Goal: Use online tool/utility: Utilize a website feature to perform a specific function

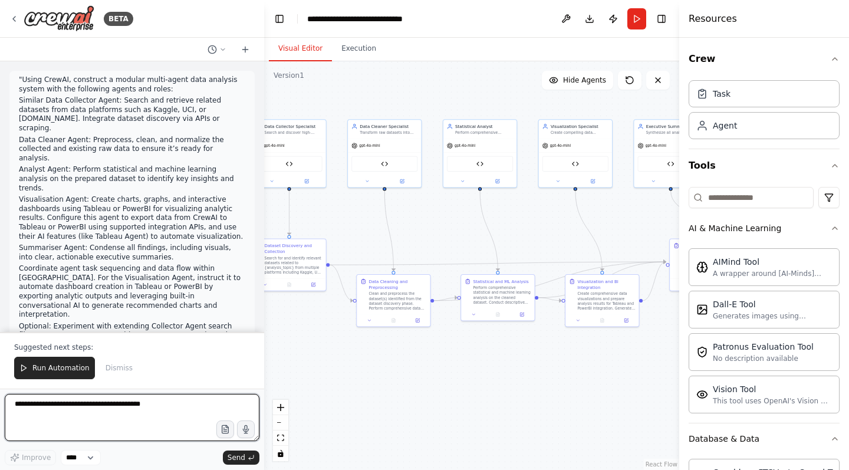
scroll to position [2110, 0]
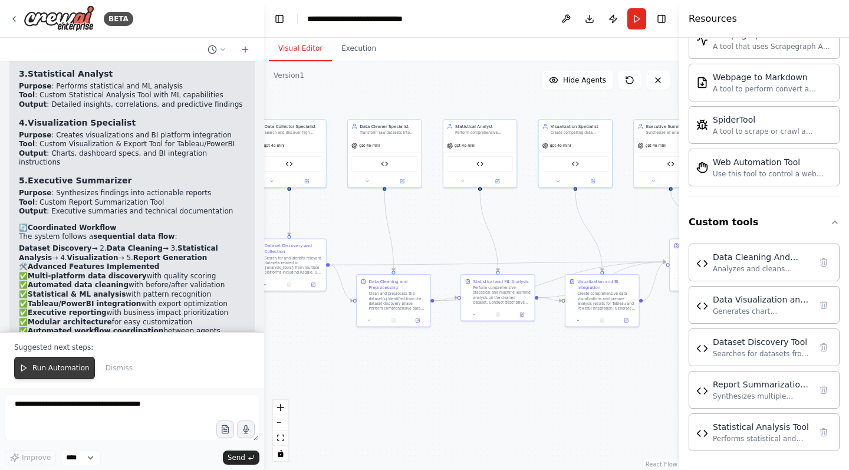
click at [86, 370] on span "Run Automation" at bounding box center [60, 367] width 57 height 9
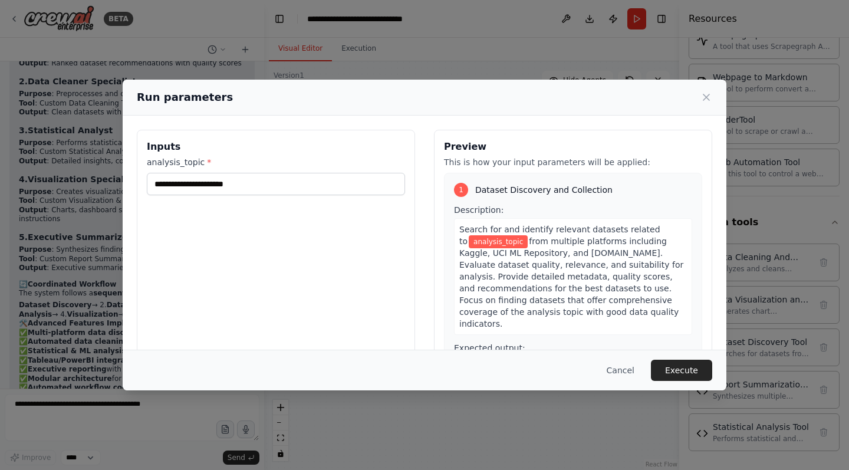
click at [348, 232] on div "Inputs analysis_topic *" at bounding box center [276, 270] width 278 height 280
click at [328, 180] on input "analysis_topic *" at bounding box center [276, 184] width 258 height 22
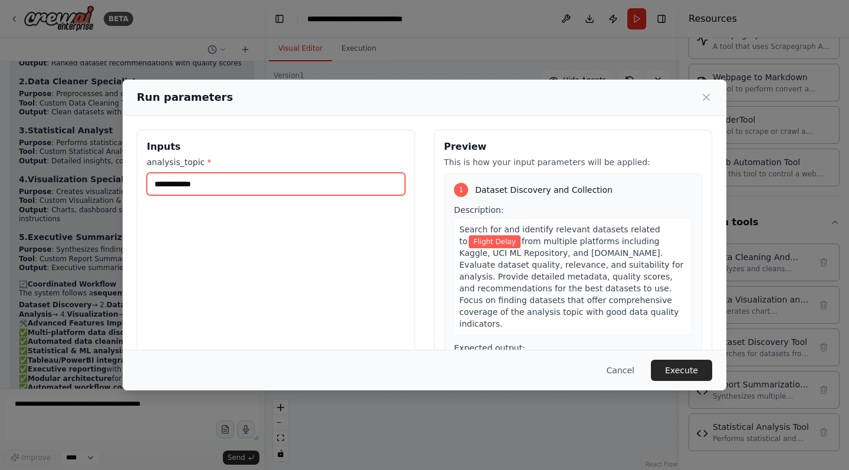
type input "**********"
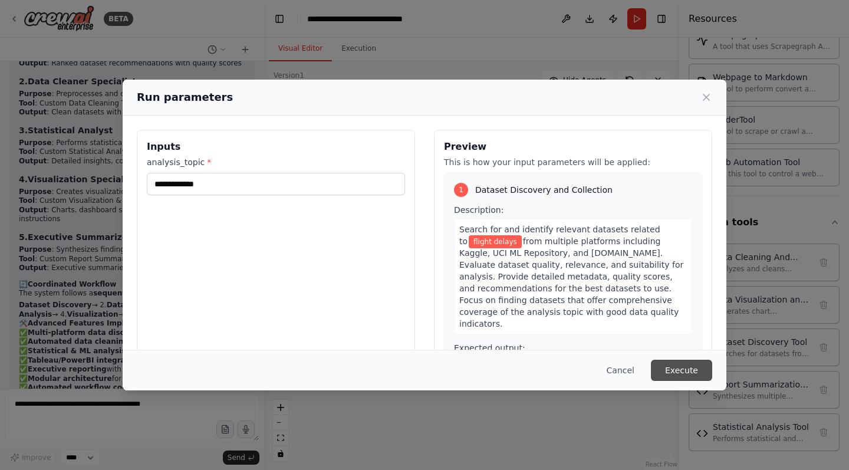
click at [670, 366] on button "Execute" at bounding box center [681, 370] width 61 height 21
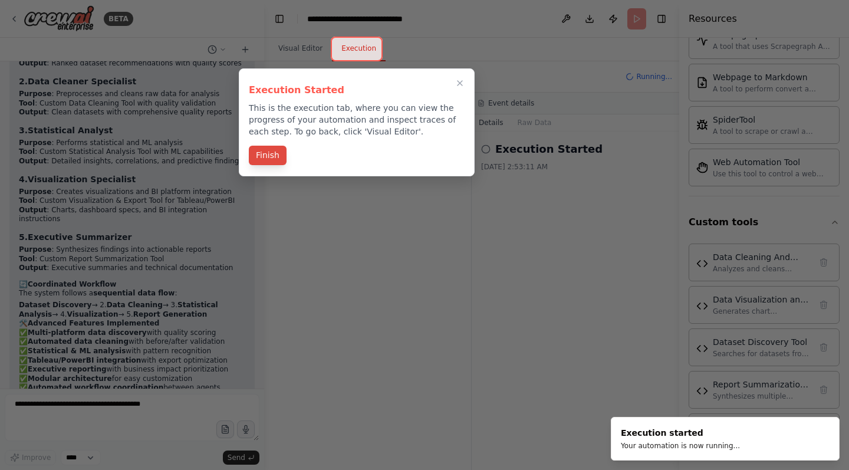
click at [280, 165] on button "Finish" at bounding box center [268, 155] width 38 height 19
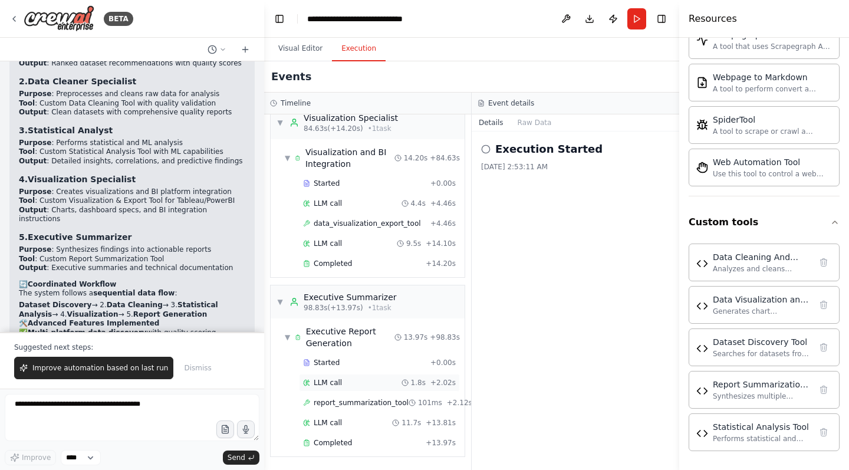
scroll to position [0, 0]
click at [538, 124] on button "Raw Data" at bounding box center [535, 122] width 48 height 17
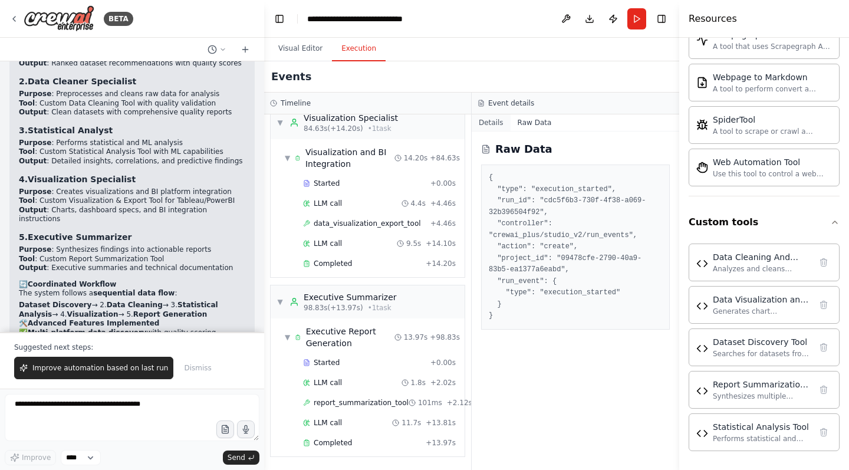
click at [492, 121] on button "Details" at bounding box center [491, 122] width 39 height 17
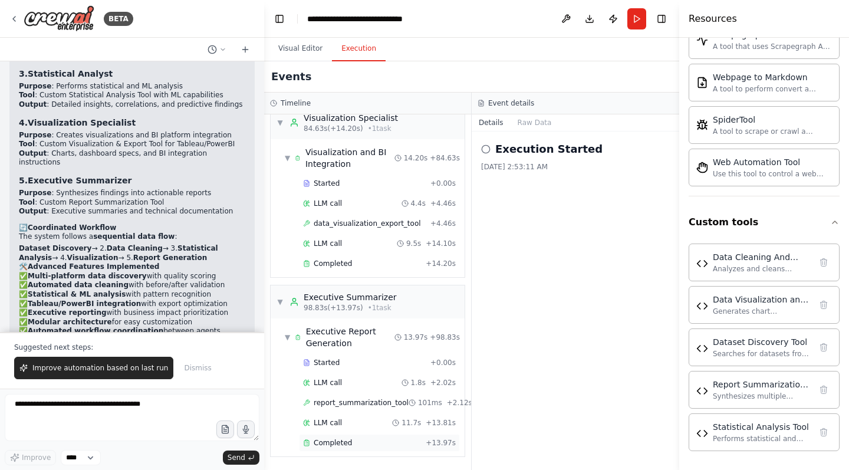
click at [334, 444] on span "Completed" at bounding box center [333, 442] width 38 height 9
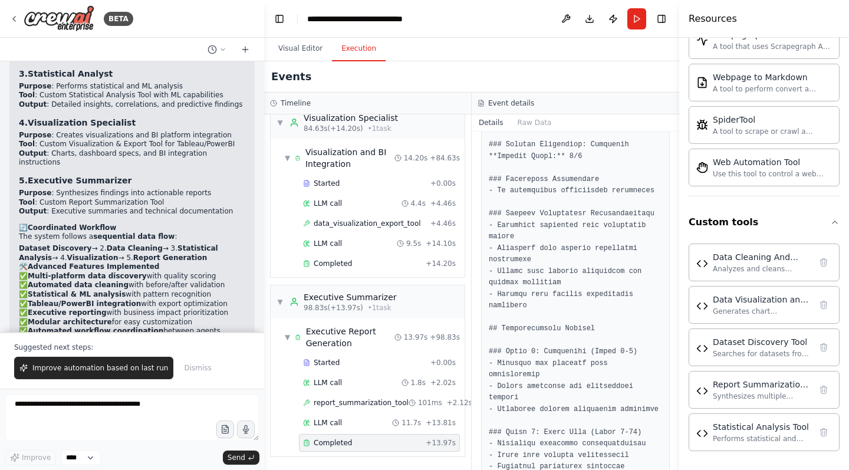
scroll to position [1104, 0]
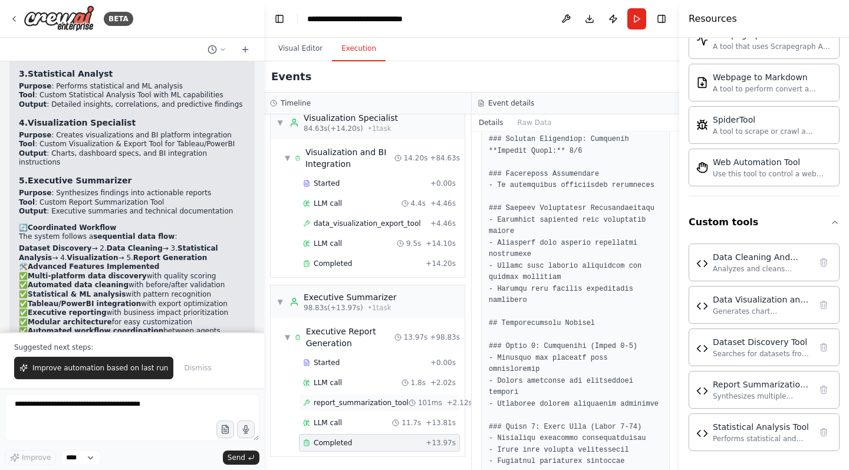
click at [361, 401] on span "report_summarization_tool" at bounding box center [361, 402] width 95 height 9
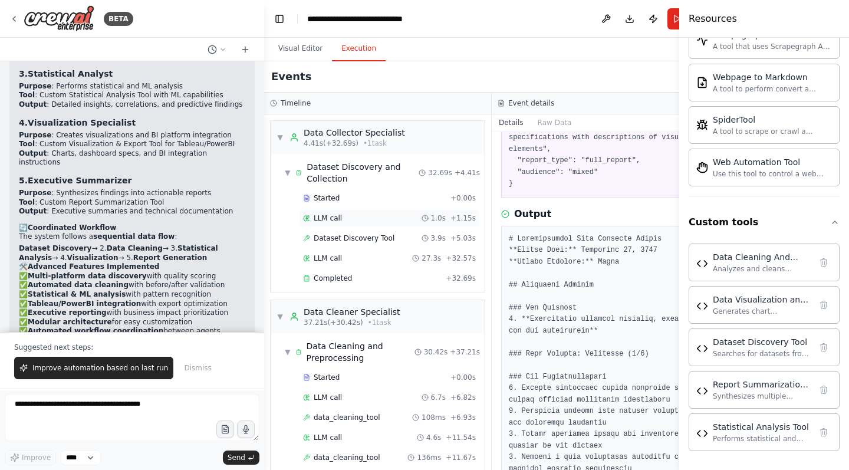
scroll to position [0, 0]
click at [359, 283] on div "Completed + 32.69s" at bounding box center [389, 279] width 181 height 18
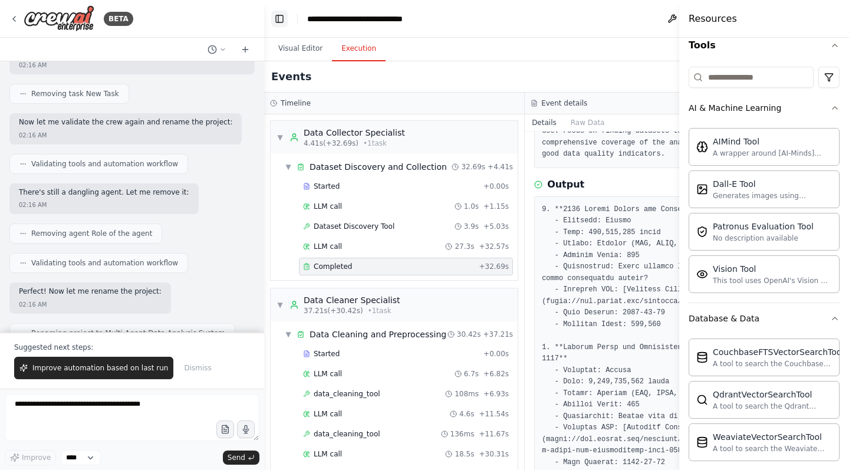
click at [280, 22] on button "Toggle Left Sidebar" at bounding box center [279, 19] width 17 height 17
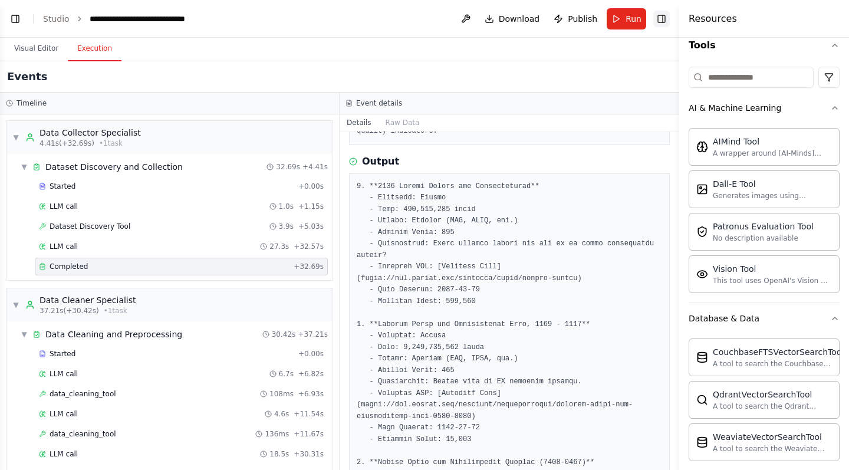
click at [662, 19] on button "Toggle Right Sidebar" at bounding box center [661, 19] width 17 height 17
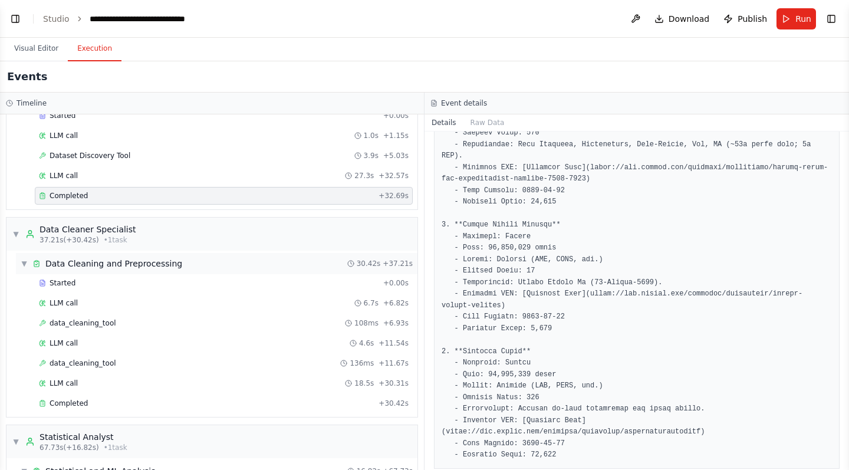
scroll to position [71, 0]
click at [261, 404] on div "Completed" at bounding box center [206, 402] width 335 height 9
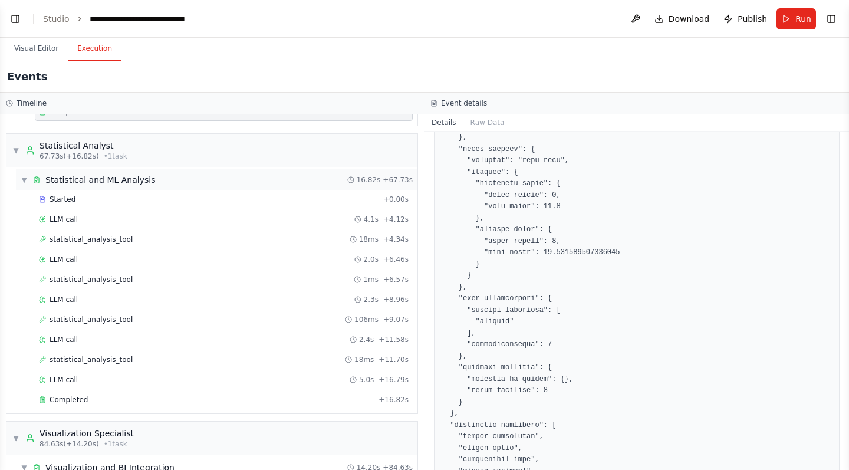
scroll to position [367, 0]
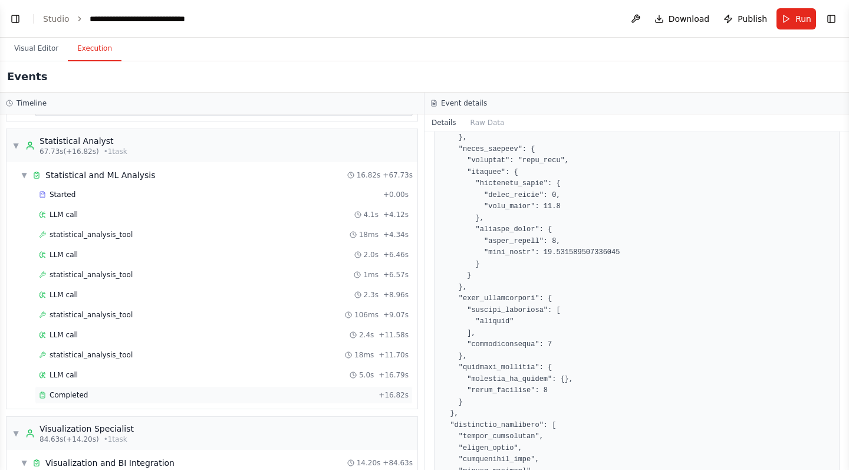
click at [252, 390] on div "Completed" at bounding box center [206, 394] width 335 height 9
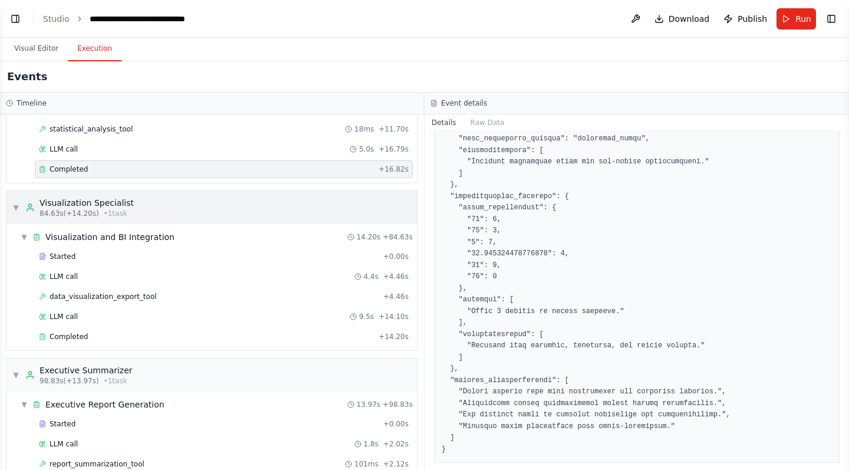
scroll to position [606, 0]
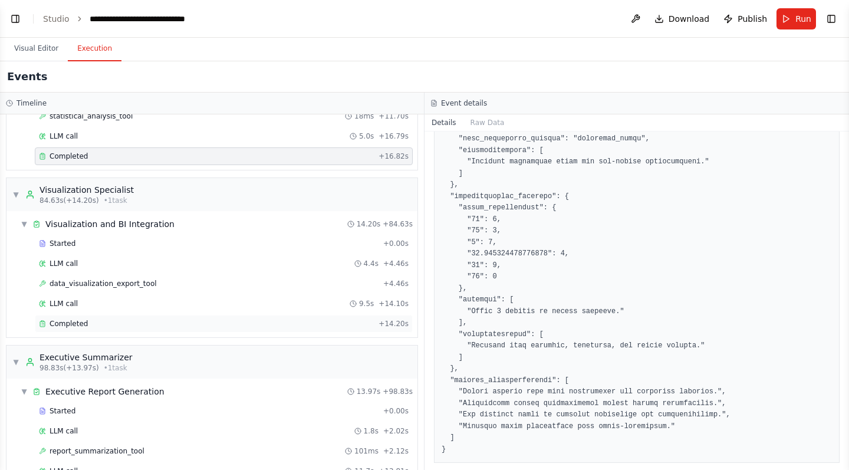
click at [277, 328] on div "Completed" at bounding box center [206, 323] width 335 height 9
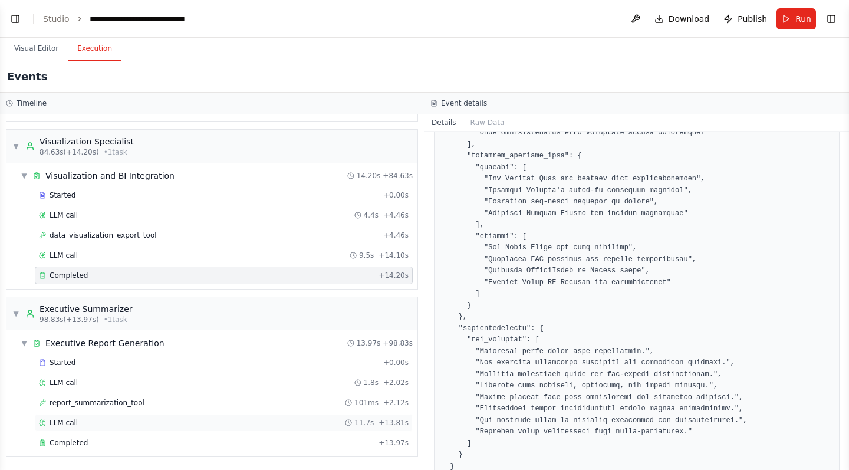
scroll to position [654, 0]
click at [235, 446] on div "Completed" at bounding box center [206, 442] width 335 height 9
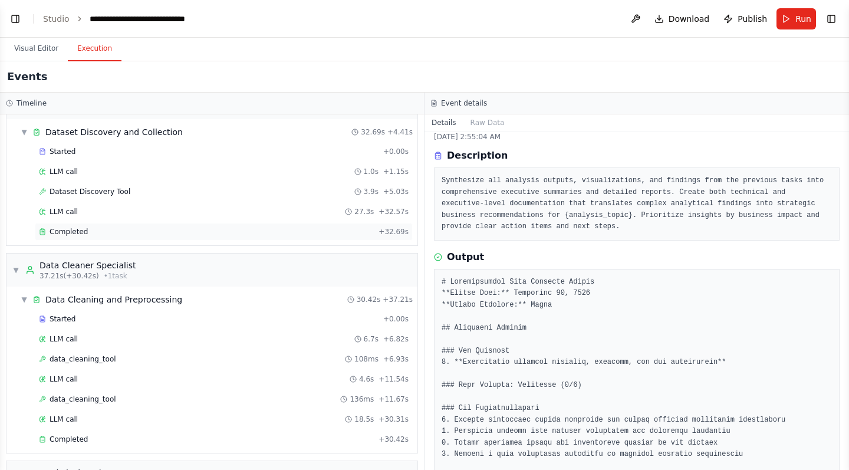
scroll to position [34, 0]
click at [155, 196] on div "Dataset Discovery Tool 3.9s + 5.03s" at bounding box center [224, 192] width 370 height 9
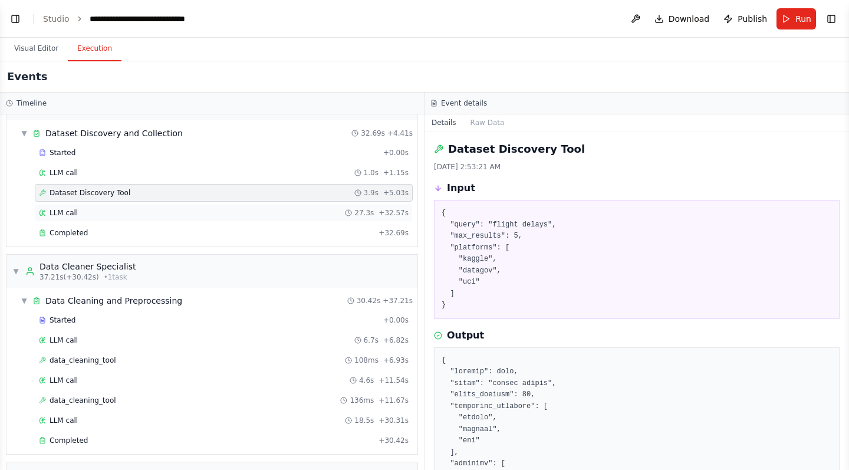
click at [160, 215] on div "LLM call 27.3s + 32.57s" at bounding box center [224, 212] width 370 height 9
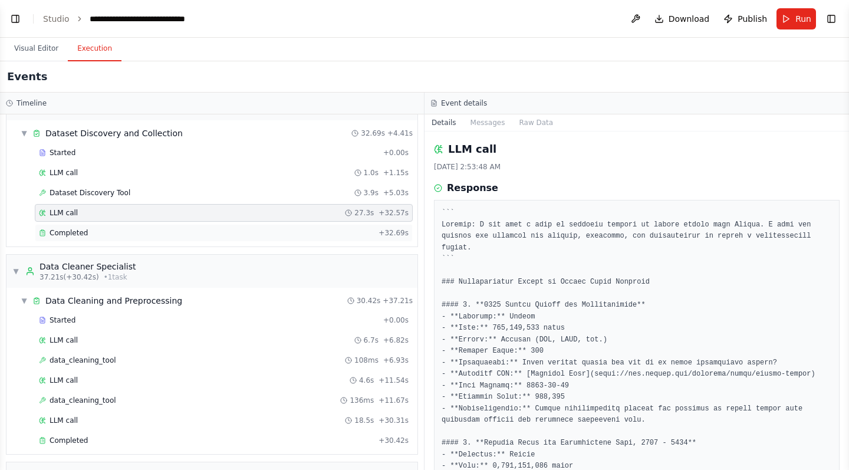
click at [172, 234] on div "Completed" at bounding box center [206, 232] width 335 height 9
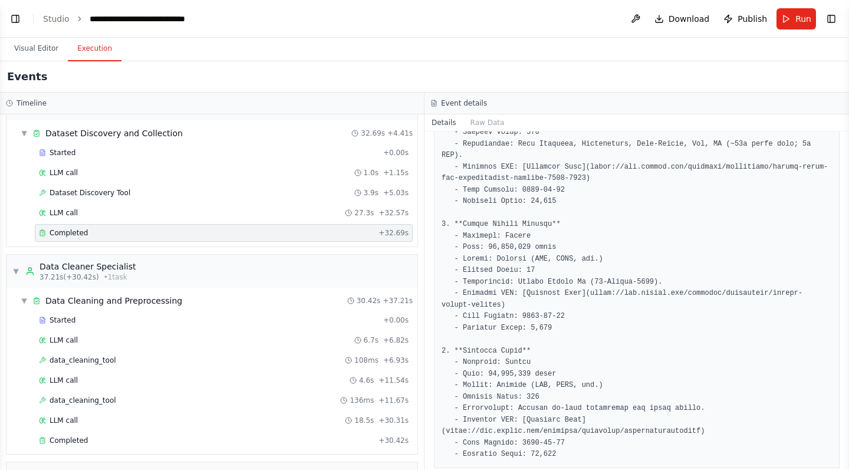
scroll to position [467, 0]
click at [245, 396] on div "data_cleaning_tool 136ms + 11.67s" at bounding box center [224, 400] width 370 height 9
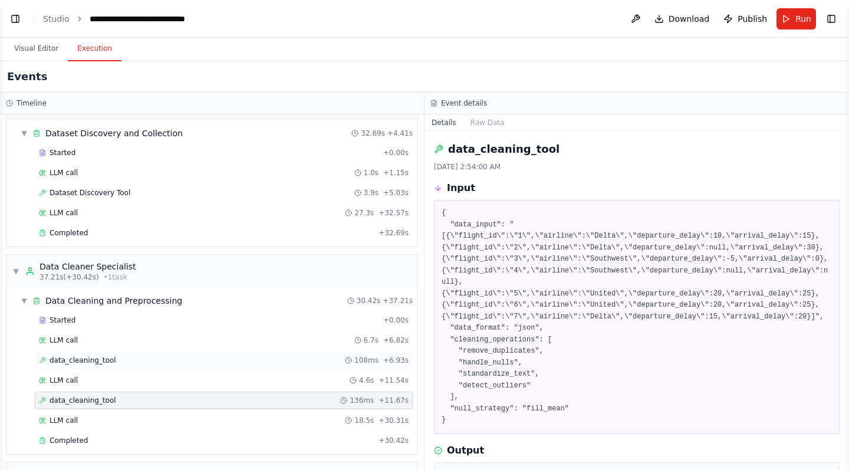
click at [270, 355] on div "data_cleaning_tool 108ms + 6.93s" at bounding box center [224, 360] width 378 height 18
click at [266, 398] on div "data_cleaning_tool 136ms + 11.67s" at bounding box center [224, 400] width 370 height 9
click at [266, 439] on div "Completed" at bounding box center [206, 440] width 335 height 9
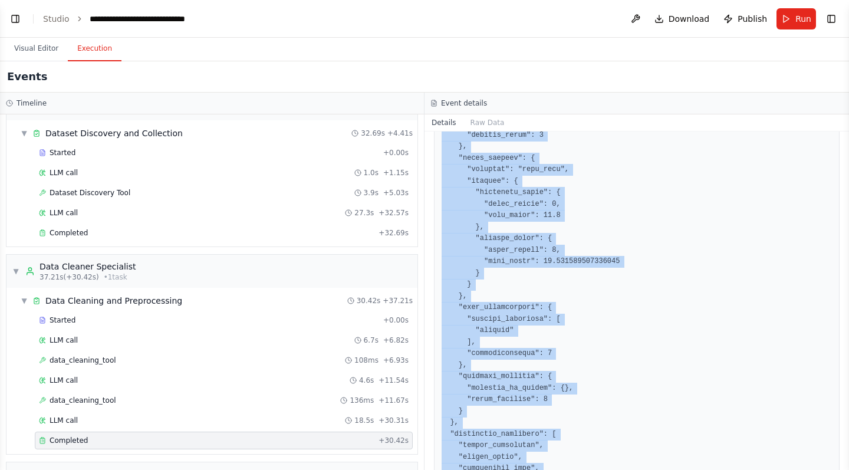
scroll to position [2394, 0]
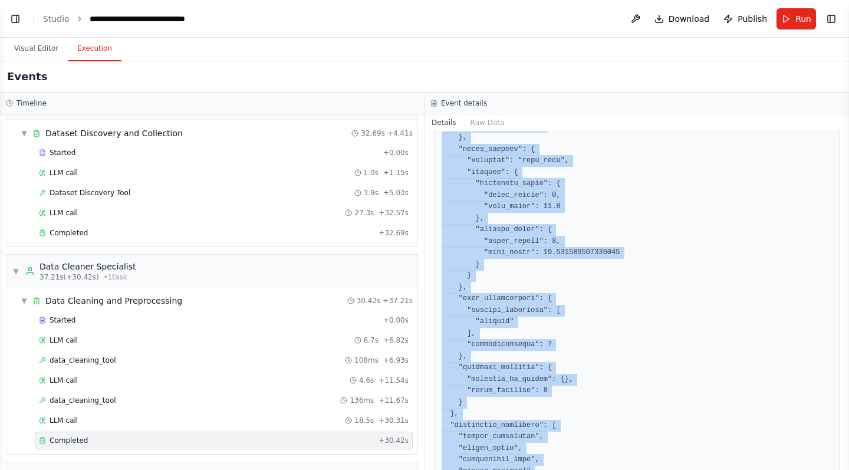
drag, startPoint x: 438, startPoint y: 196, endPoint x: 727, endPoint y: 469, distance: 398.0
click at [727, 469] on div "Completed [DATE] 2:54:19 AM Description Clean and preprocess the dataset(s) ide…" at bounding box center [637, 301] width 425 height 339
copy div "Clean and preprocess the dataset(s) identified from the dataset discovery phase…"
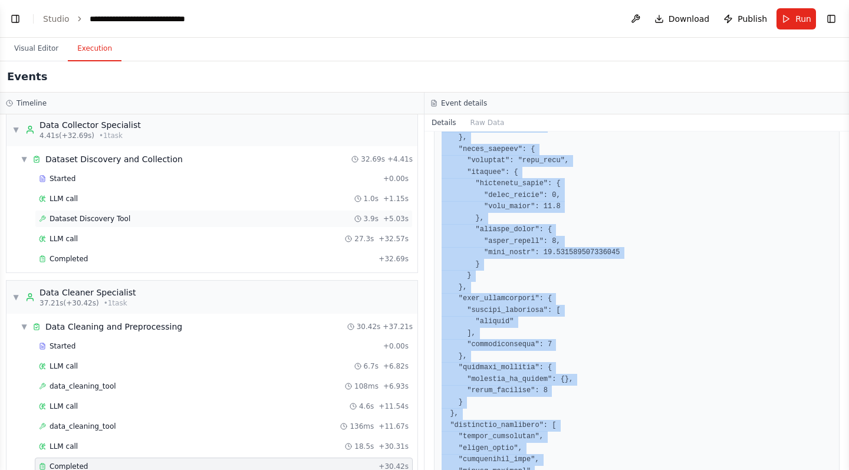
scroll to position [0, 0]
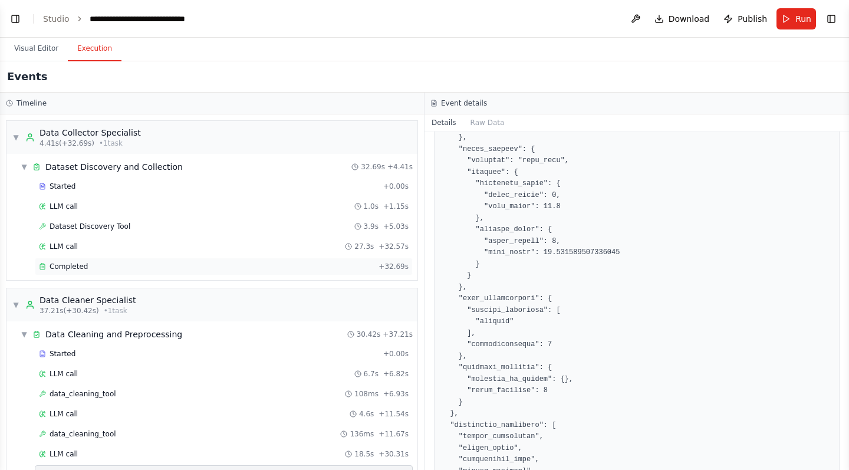
click at [110, 268] on div "Completed" at bounding box center [206, 266] width 335 height 9
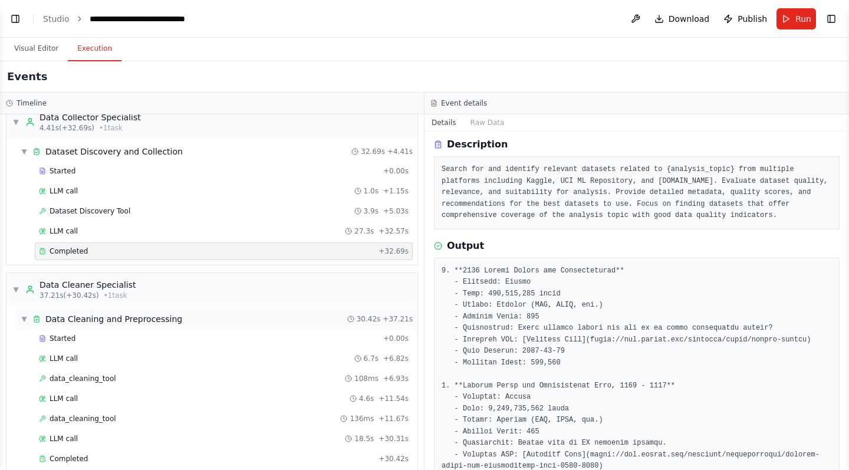
scroll to position [17, 0]
click at [249, 341] on div "Started" at bounding box center [209, 337] width 340 height 9
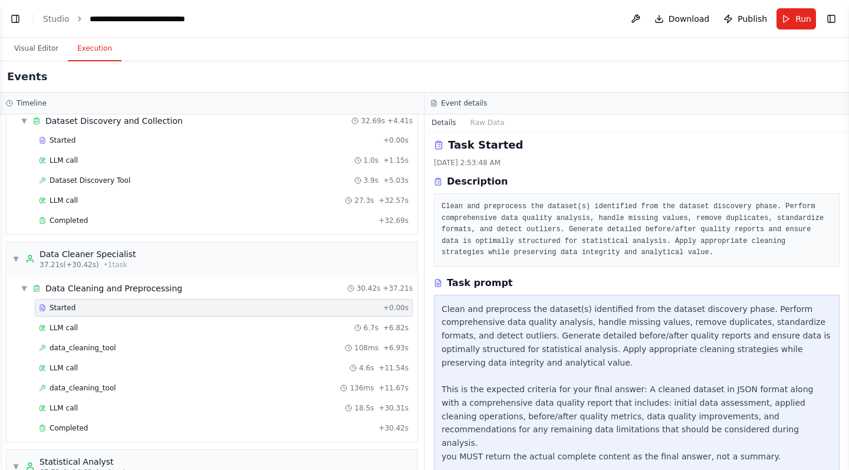
scroll to position [49, 0]
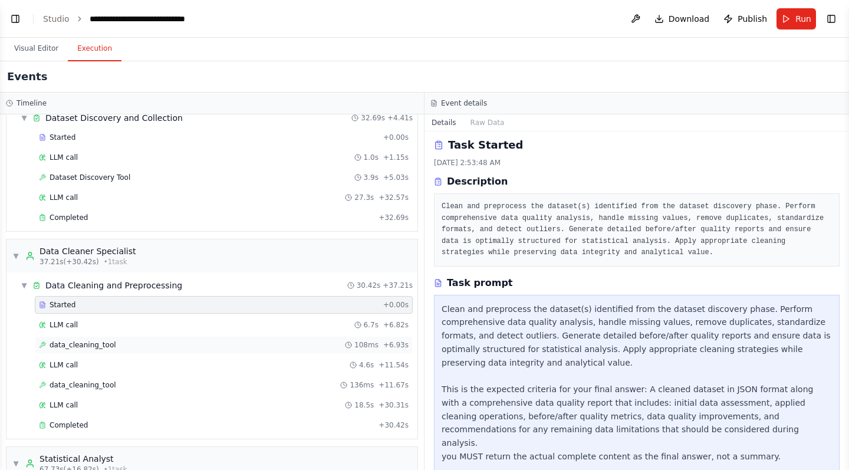
click at [277, 345] on div "data_cleaning_tool 108ms + 6.93s" at bounding box center [224, 344] width 370 height 9
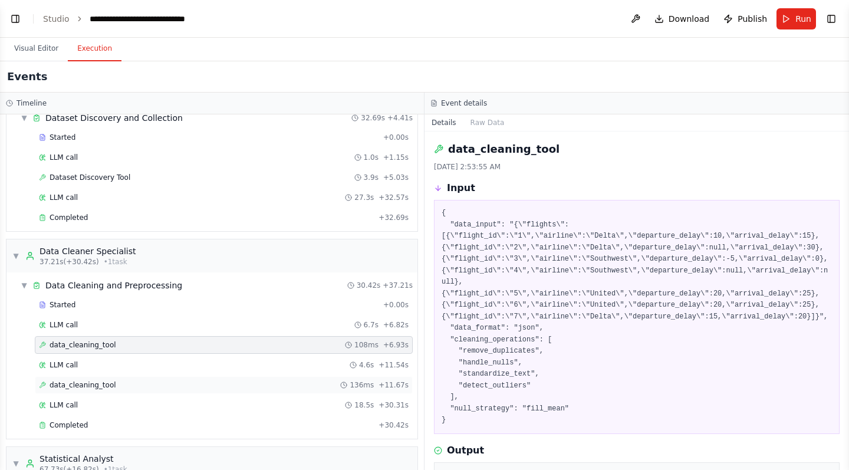
click at [276, 390] on div "data_cleaning_tool 136ms + 11.67s" at bounding box center [224, 385] width 378 height 18
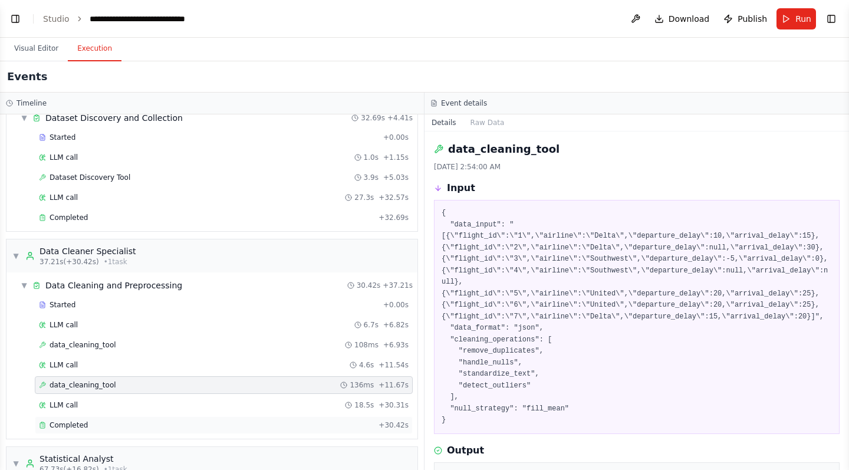
click at [288, 430] on div "Completed + 30.42s" at bounding box center [224, 425] width 378 height 18
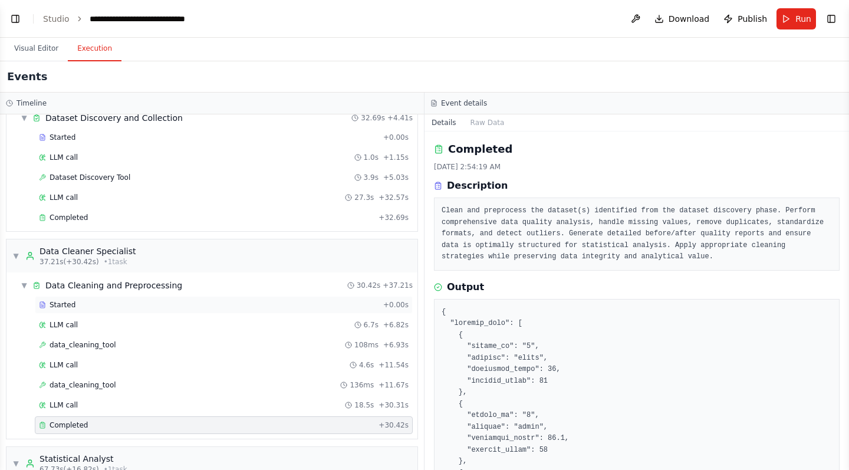
click at [278, 300] on div "Started" at bounding box center [209, 304] width 340 height 9
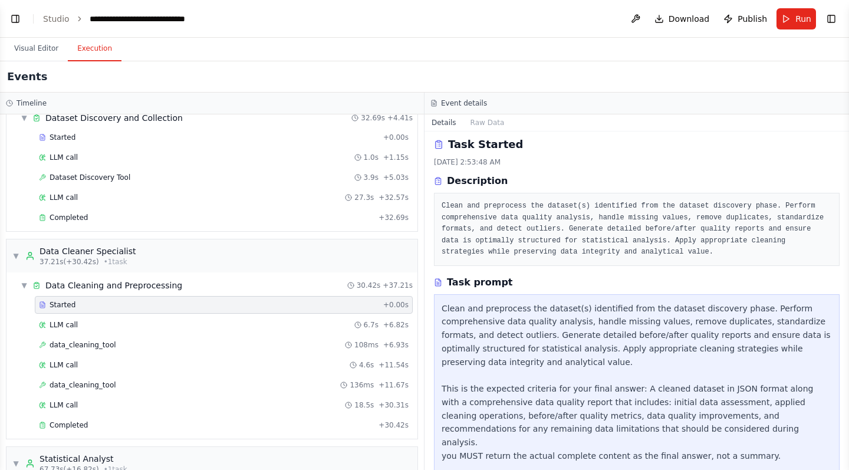
scroll to position [4, 0]
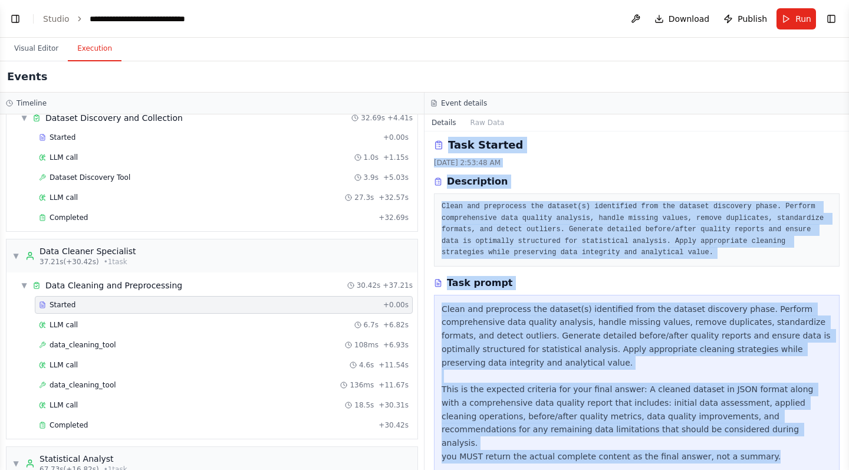
drag, startPoint x: 436, startPoint y: 143, endPoint x: 571, endPoint y: 469, distance: 353.5
click at [571, 469] on div "Task Started [DATE] 2:53:48 AM Description Clean and preprocess the dataset(s) …" at bounding box center [637, 301] width 425 height 339
copy div "Task Started [DATE] 2:53:48 AM Description Clean and preprocess the dataset(s) …"
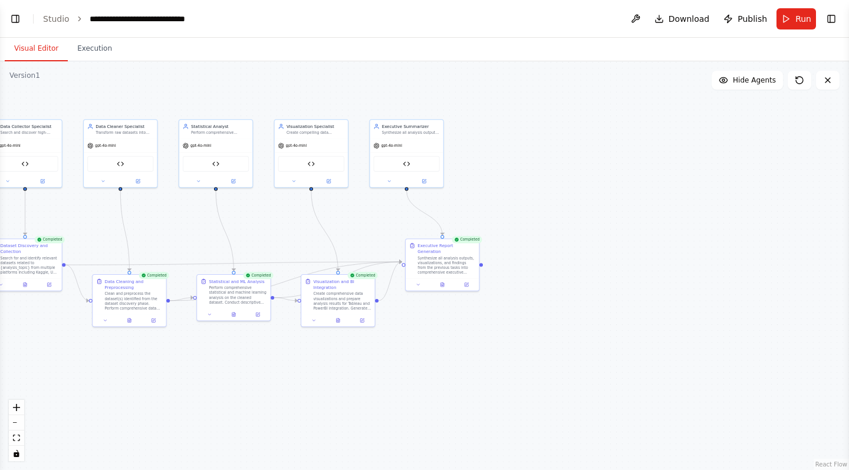
click at [45, 55] on button "Visual Editor" at bounding box center [36, 49] width 63 height 25
click at [834, 18] on button "Toggle Right Sidebar" at bounding box center [831, 19] width 17 height 17
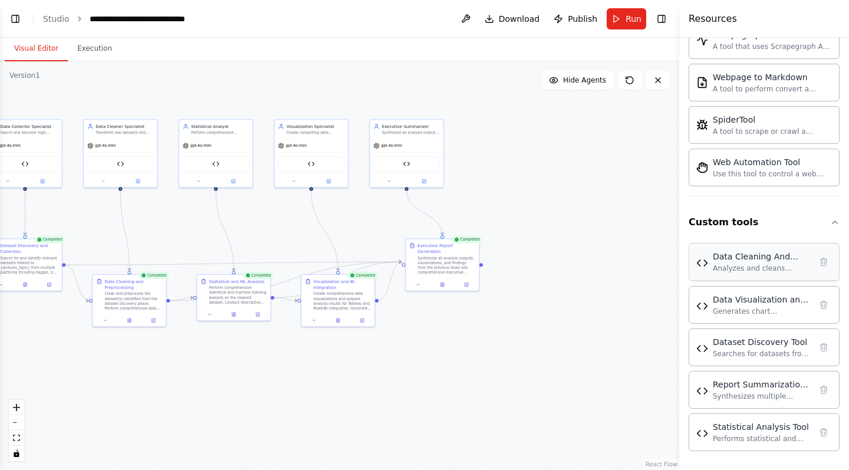
scroll to position [2110, 0]
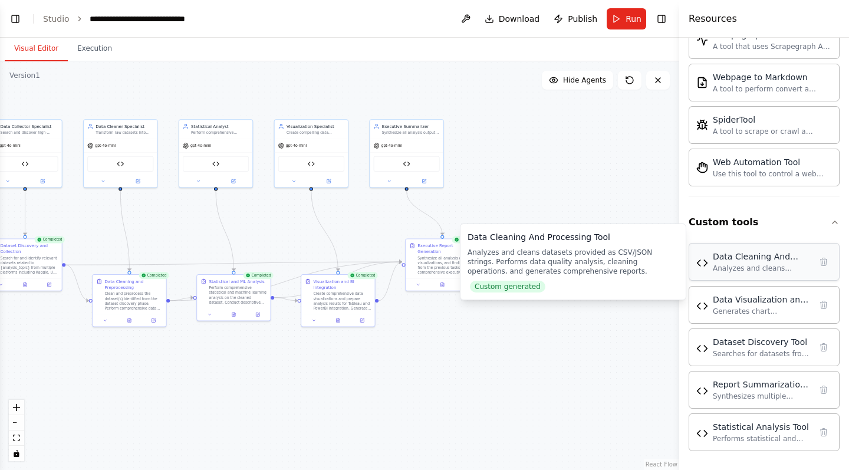
click at [743, 262] on div "Data Cleaning And Processing Tool" at bounding box center [762, 257] width 98 height 12
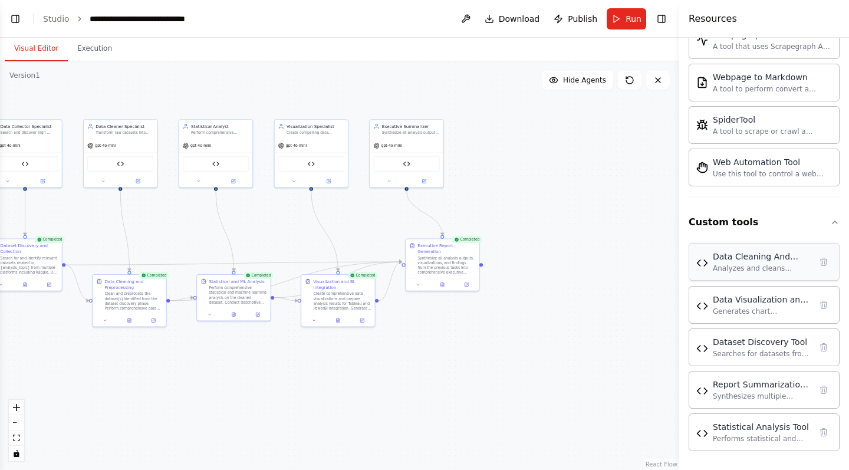
click at [702, 265] on img at bounding box center [703, 263] width 12 height 12
click at [748, 264] on div "Analyzes and cleans datasets provided as CSV/JSON strings. Performs data qualit…" at bounding box center [762, 268] width 98 height 9
click at [19, 21] on button "Toggle Left Sidebar" at bounding box center [15, 19] width 17 height 17
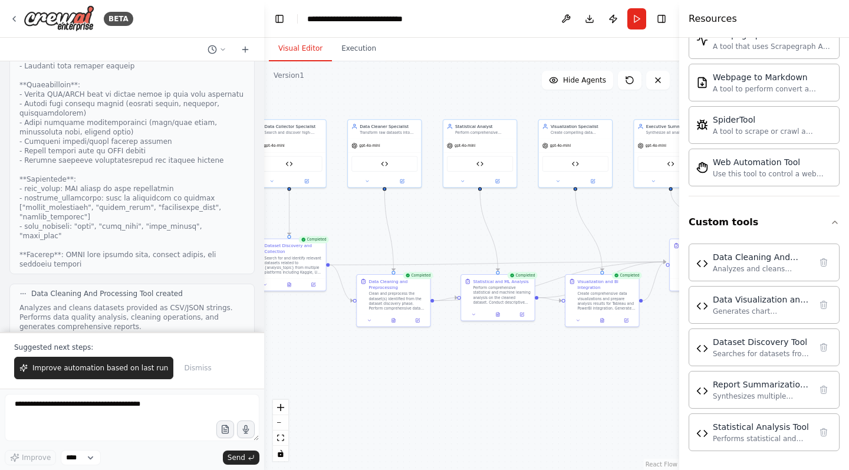
scroll to position [1998, 0]
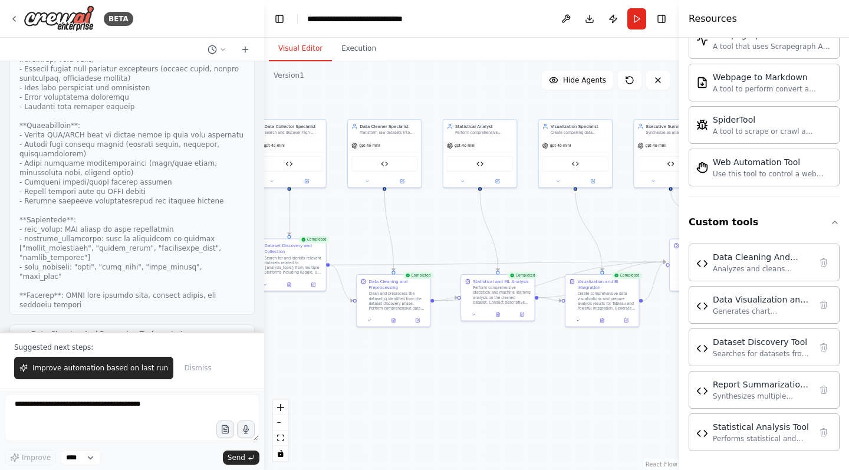
click at [225, 377] on button "View code" at bounding box center [227, 381] width 36 height 9
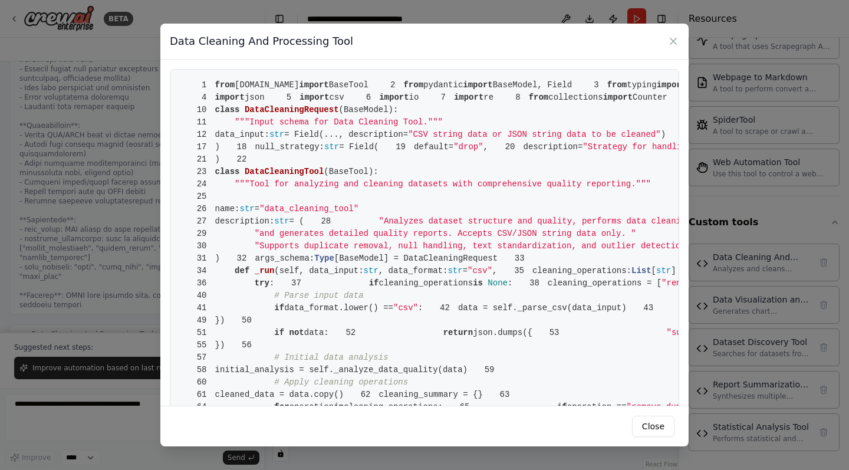
drag, startPoint x: 202, startPoint y: 83, endPoint x: 274, endPoint y: 284, distance: 214.1
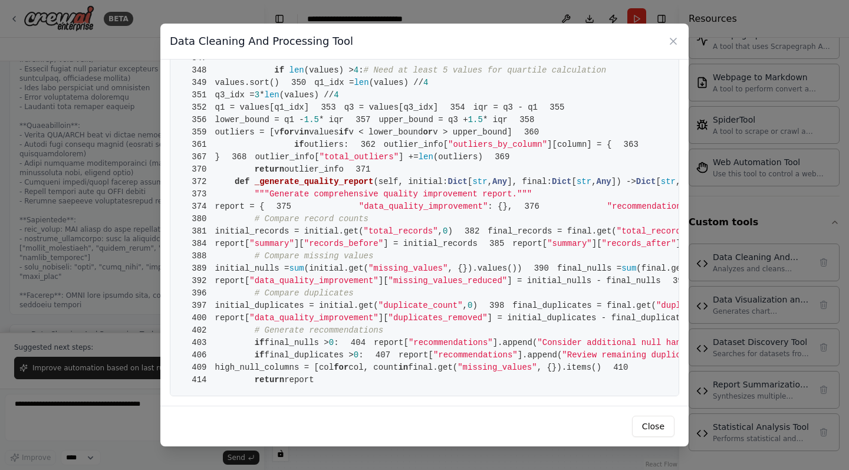
scroll to position [0, 0]
copy code "1 from [DOMAIN_NAME] import BaseTool 2 from pydantic import BaseModel, Field 3 …"
click at [657, 426] on button "Close" at bounding box center [653, 426] width 42 height 21
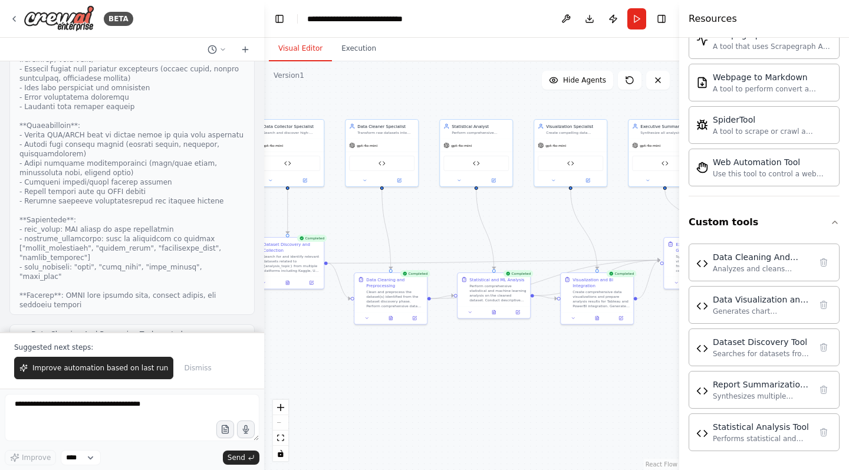
click at [284, 99] on div ".deletable-edge-delete-btn { width: 20px; height: 20px; border: 0px solid #ffff…" at bounding box center [471, 265] width 415 height 409
click at [281, 21] on button "Toggle Left Sidebar" at bounding box center [279, 19] width 17 height 17
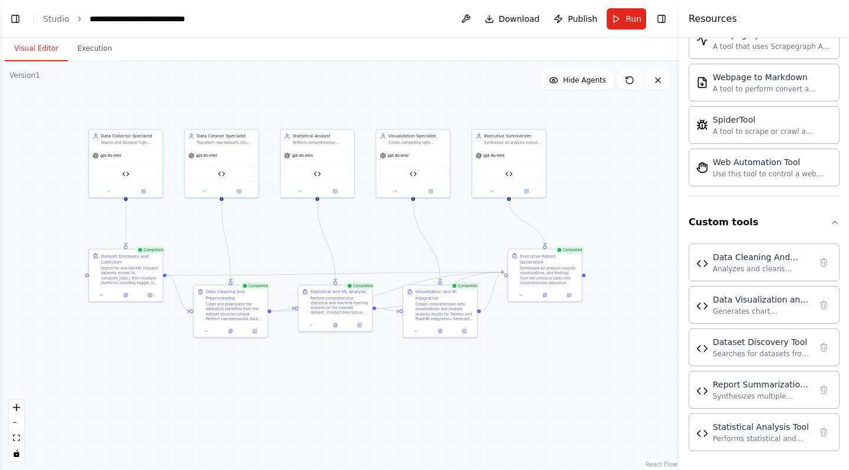
drag, startPoint x: 476, startPoint y: 179, endPoint x: 583, endPoint y: 189, distance: 107.9
click at [583, 189] on div ".deletable-edge-delete-btn { width: 20px; height: 20px; border: 0px solid #ffff…" at bounding box center [339, 265] width 679 height 409
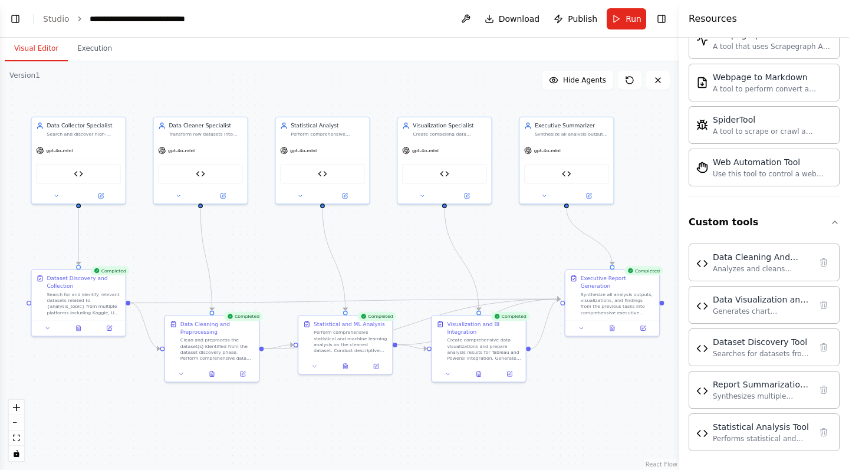
drag, startPoint x: 583, startPoint y: 189, endPoint x: 661, endPoint y: 193, distance: 78.0
click at [661, 193] on div ".deletable-edge-delete-btn { width: 20px; height: 20px; border: 0px solid #ffff…" at bounding box center [339, 265] width 679 height 409
click at [61, 194] on button at bounding box center [56, 194] width 43 height 9
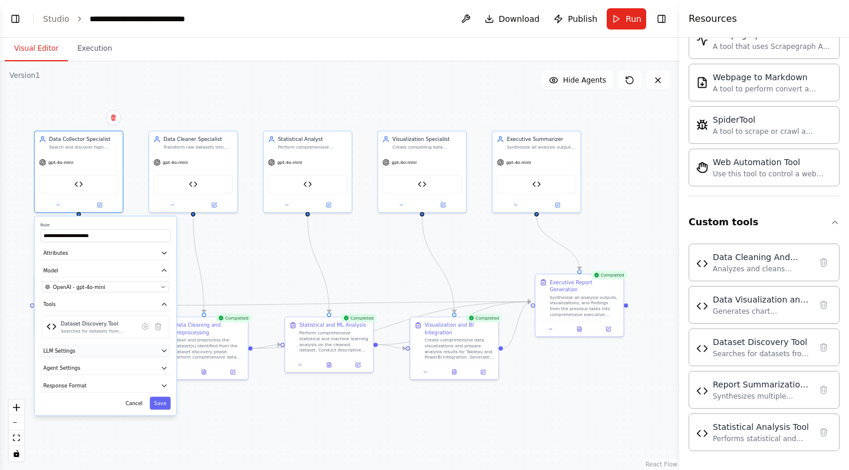
click at [165, 349] on icon "button" at bounding box center [163, 350] width 7 height 7
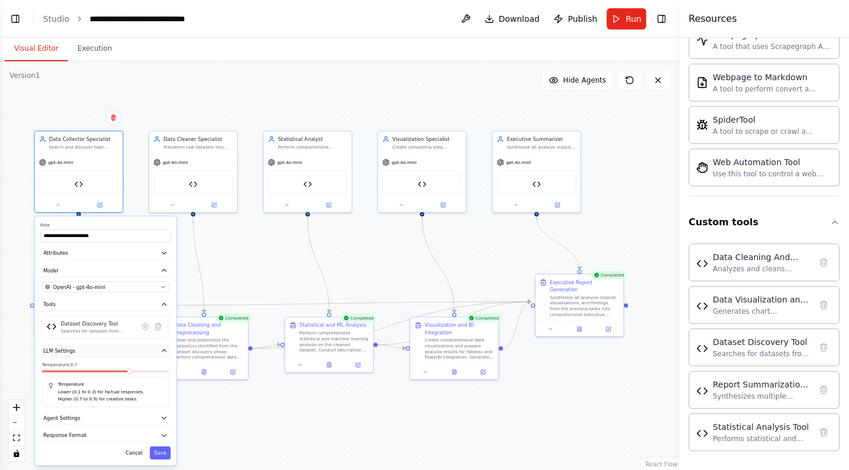
click at [165, 349] on icon "button" at bounding box center [163, 350] width 7 height 7
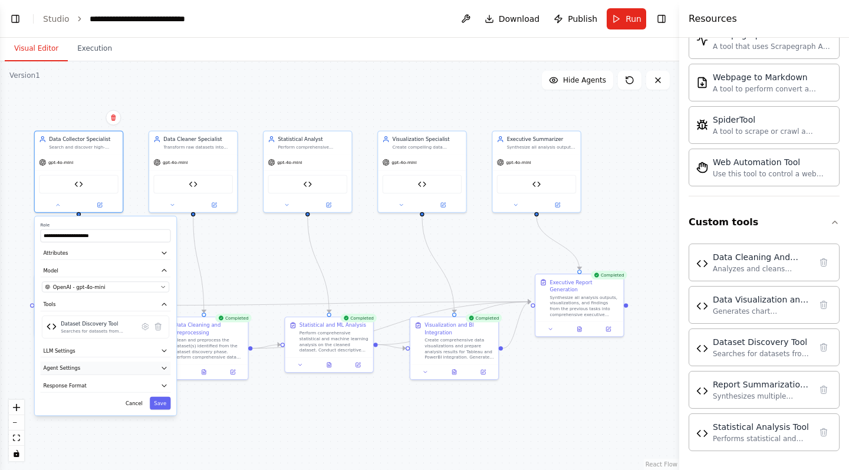
click at [164, 364] on button "Agent Settings" at bounding box center [106, 368] width 130 height 13
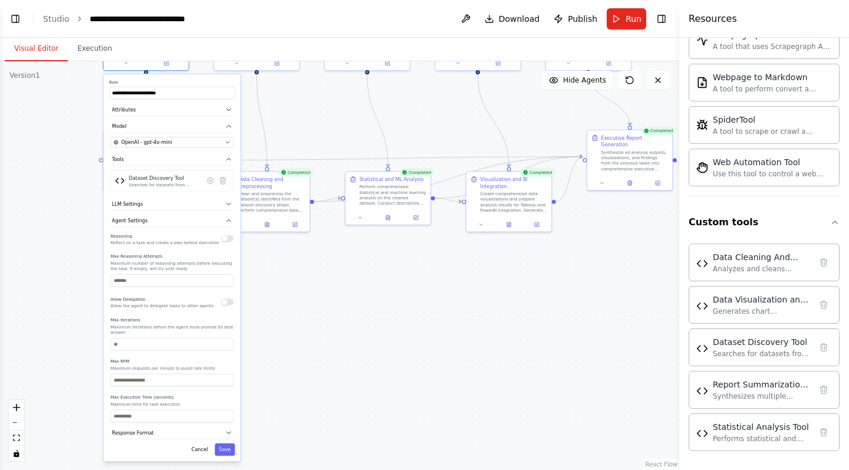
drag, startPoint x: 227, startPoint y: 416, endPoint x: 293, endPoint y: 268, distance: 161.9
click at [293, 268] on div ".deletable-edge-delete-btn { width: 20px; height: 20px; border: 0px solid #ffff…" at bounding box center [339, 265] width 679 height 409
click at [308, 379] on div ".deletable-edge-delete-btn { width: 20px; height: 20px; border: 0px solid #ffff…" at bounding box center [339, 265] width 679 height 409
click at [201, 453] on button "Cancel" at bounding box center [200, 449] width 25 height 12
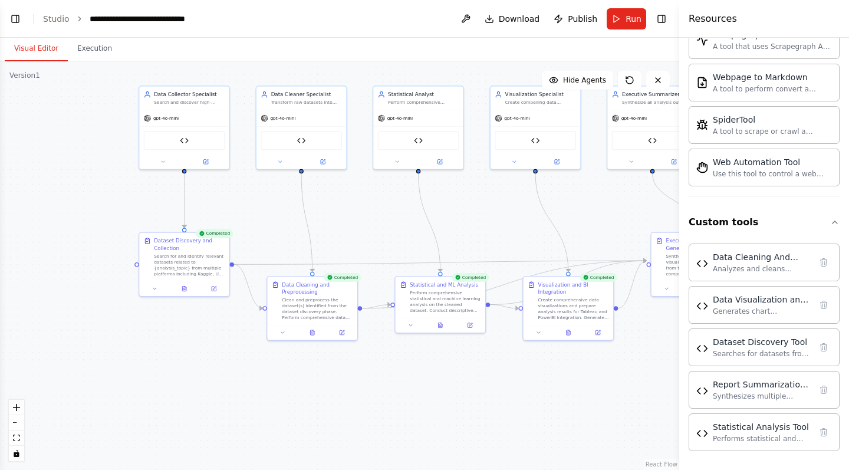
drag, startPoint x: 229, startPoint y: 354, endPoint x: 272, endPoint y: 469, distance: 123.4
click at [272, 469] on div ".deletable-edge-delete-btn { width: 20px; height: 20px; border: 0px solid #ffff…" at bounding box center [339, 265] width 679 height 409
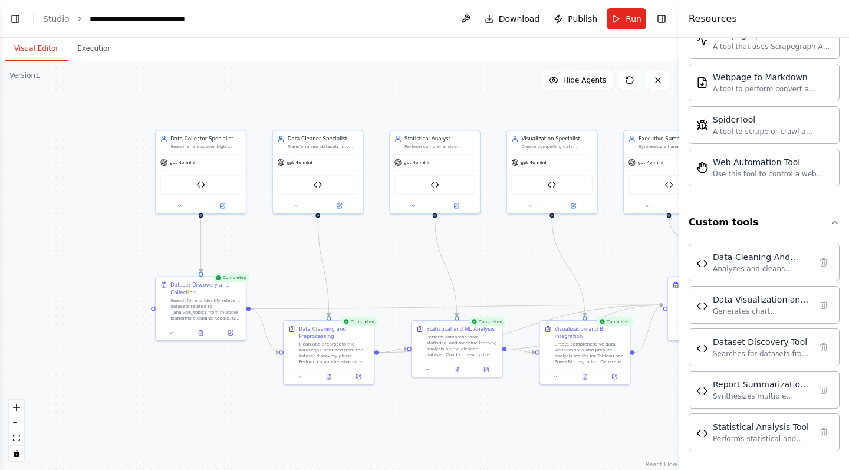
drag, startPoint x: 223, startPoint y: 323, endPoint x: 239, endPoint y: 367, distance: 47.2
click at [239, 367] on div ".deletable-edge-delete-btn { width: 20px; height: 20px; border: 0px solid #ffff…" at bounding box center [339, 265] width 679 height 409
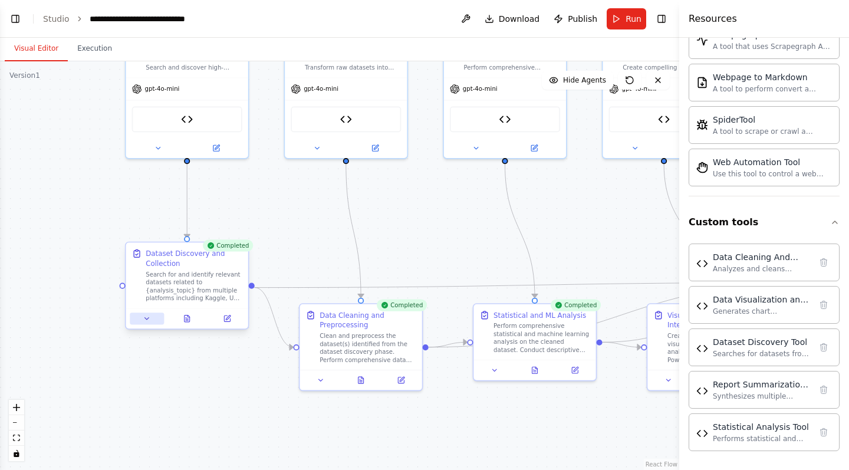
click at [147, 315] on icon at bounding box center [147, 319] width 8 height 8
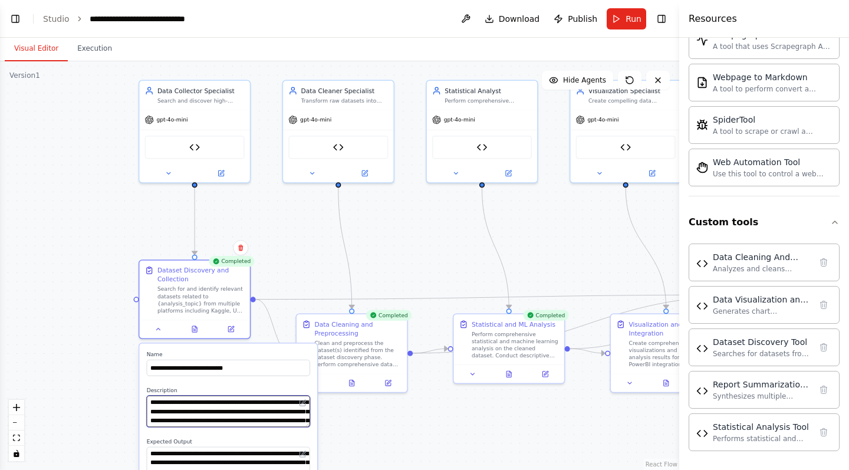
drag, startPoint x: 216, startPoint y: 403, endPoint x: 182, endPoint y: 403, distance: 34.8
click at [182, 403] on textarea "**********" at bounding box center [228, 411] width 163 height 31
click at [232, 402] on textarea "**********" at bounding box center [228, 411] width 163 height 31
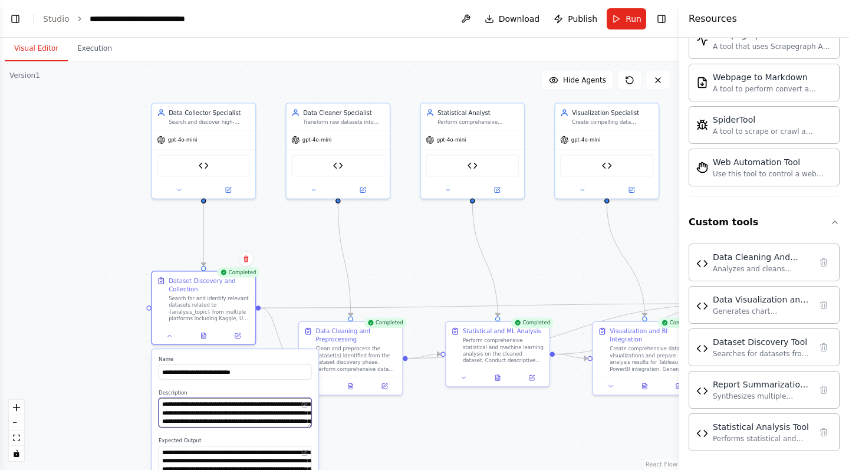
type textarea "**********"
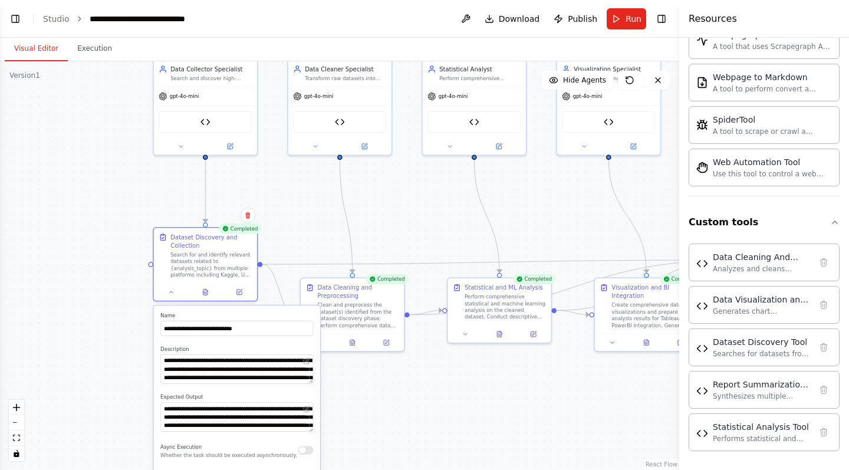
drag, startPoint x: 334, startPoint y: 432, endPoint x: 336, endPoint y: 389, distance: 43.7
click at [336, 389] on div ".deletable-edge-delete-btn { width: 20px; height: 20px; border: 0px solid #ffff…" at bounding box center [339, 265] width 679 height 409
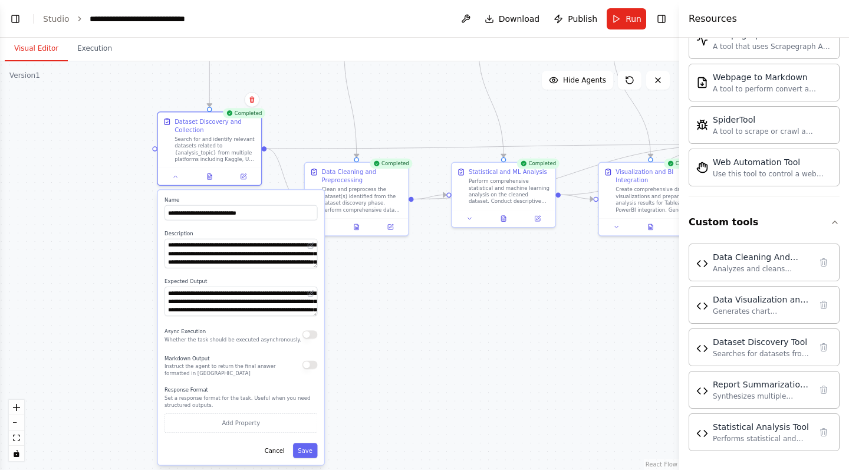
drag, startPoint x: 340, startPoint y: 426, endPoint x: 344, endPoint y: 310, distance: 115.7
click at [344, 310] on div ".deletable-edge-delete-btn { width: 20px; height: 20px; border: 0px solid #ffff…" at bounding box center [339, 265] width 679 height 409
click at [310, 336] on button "button" at bounding box center [310, 334] width 15 height 8
click at [312, 366] on button "button" at bounding box center [310, 365] width 15 height 8
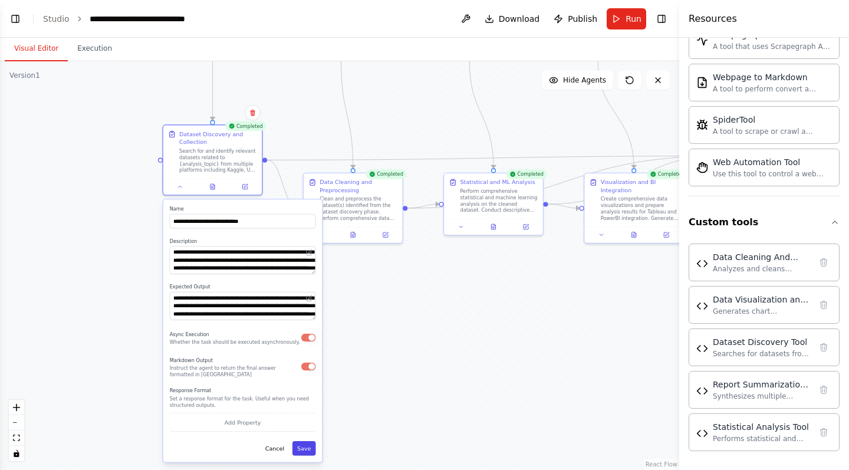
click at [300, 444] on button "Save" at bounding box center [305, 448] width 24 height 15
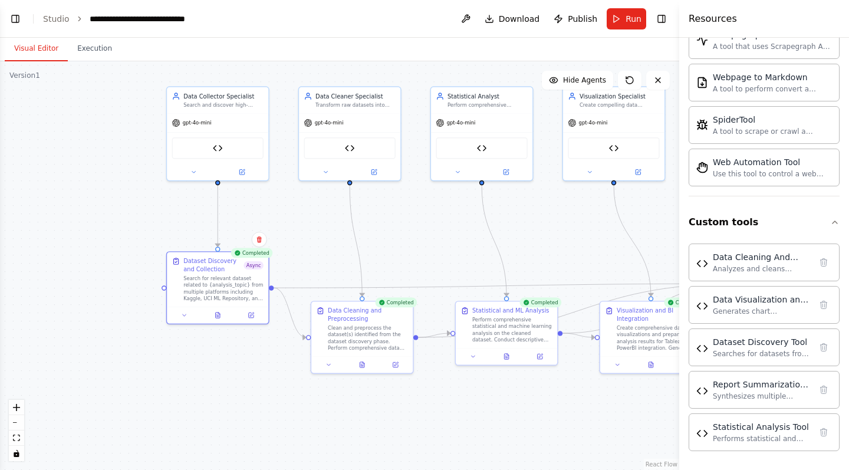
drag, startPoint x: 218, startPoint y: 228, endPoint x: 224, endPoint y: 357, distance: 129.9
click at [224, 357] on div ".deletable-edge-delete-btn { width: 20px; height: 20px; border: 0px solid #ffff…" at bounding box center [339, 265] width 679 height 409
click at [196, 173] on icon at bounding box center [193, 170] width 6 height 6
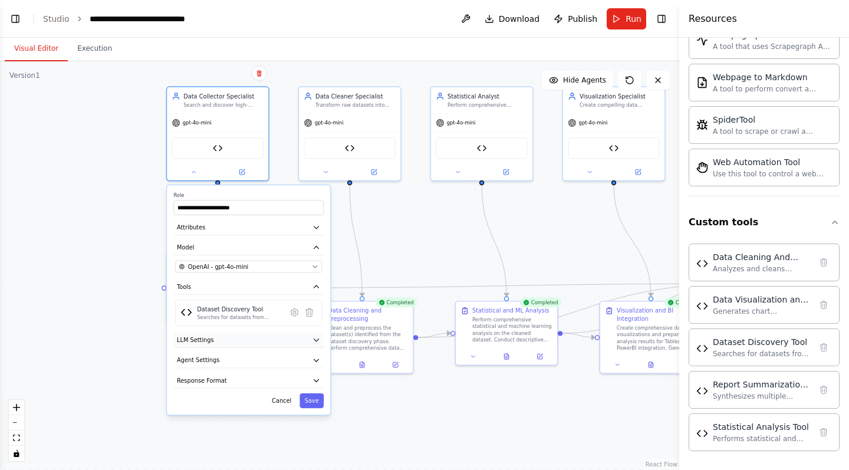
click at [311, 344] on button "LLM Settings" at bounding box center [248, 340] width 150 height 15
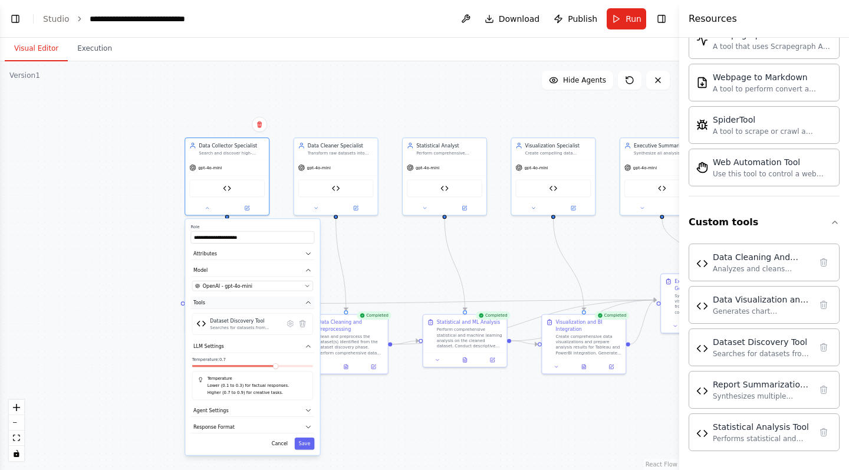
click at [305, 302] on button "Tools" at bounding box center [252, 303] width 124 height 12
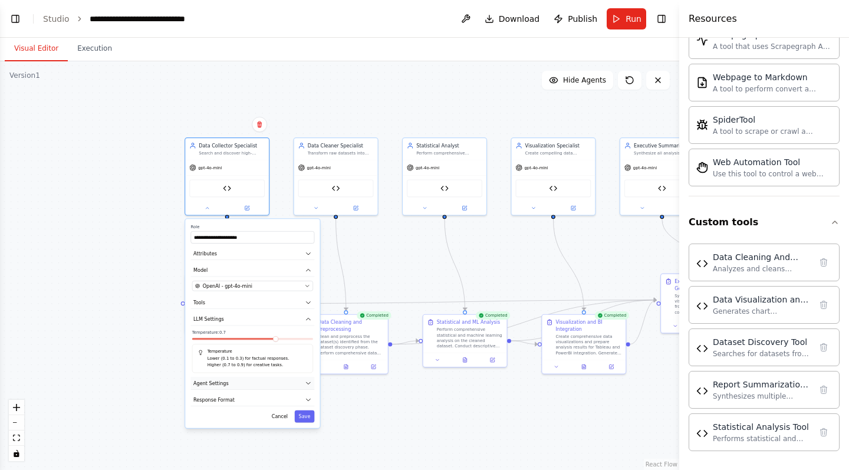
click at [310, 382] on icon "button" at bounding box center [309, 383] width 4 height 2
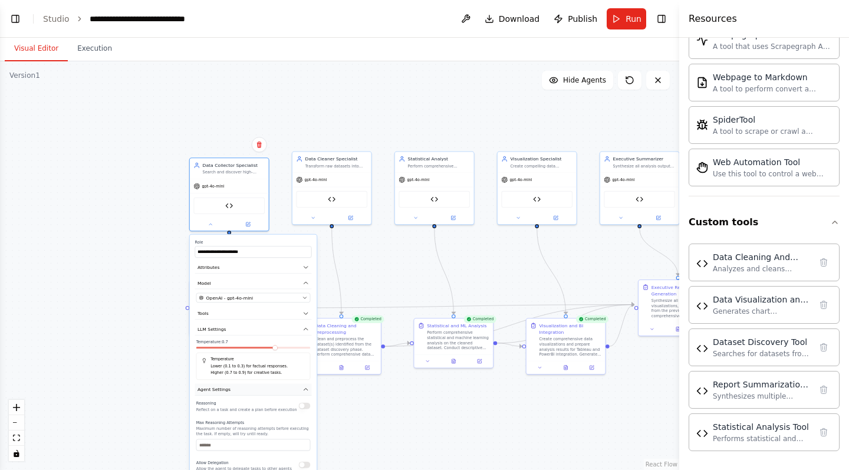
click at [263, 387] on button "Agent Settings" at bounding box center [253, 390] width 117 height 12
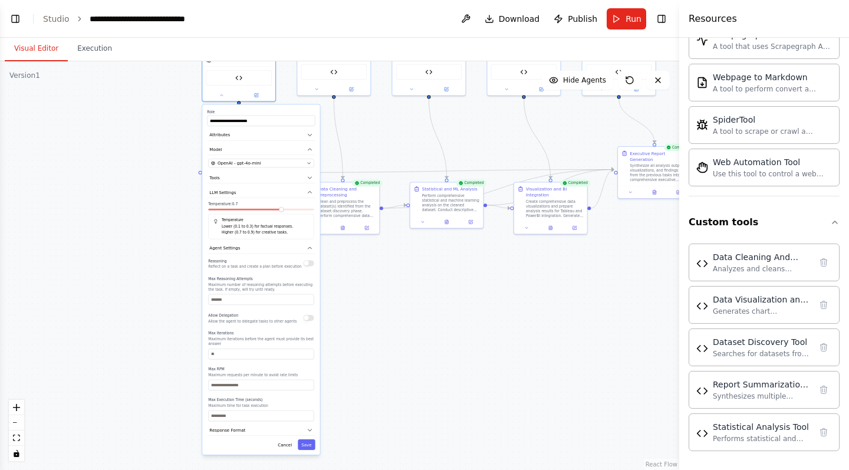
drag, startPoint x: 360, startPoint y: 432, endPoint x: 360, endPoint y: 287, distance: 144.5
click at [360, 287] on div ".deletable-edge-delete-btn { width: 20px; height: 20px; border: 0px solid #ffff…" at bounding box center [339, 265] width 679 height 409
click at [310, 302] on input "*" at bounding box center [261, 299] width 106 height 11
click at [310, 301] on input "*" at bounding box center [261, 299] width 106 height 11
click at [310, 305] on div "Reasoning Reflect on a task and create a plan before execution Max Reasoning At…" at bounding box center [261, 339] width 106 height 164
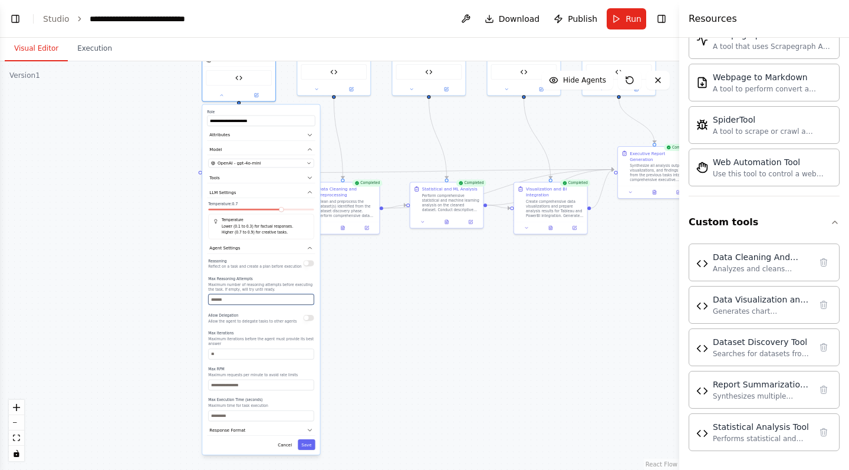
click at [309, 297] on input "*" at bounding box center [261, 299] width 106 height 11
type input "*"
click at [309, 297] on input "*" at bounding box center [261, 299] width 106 height 11
click at [309, 303] on input "*" at bounding box center [261, 299] width 106 height 11
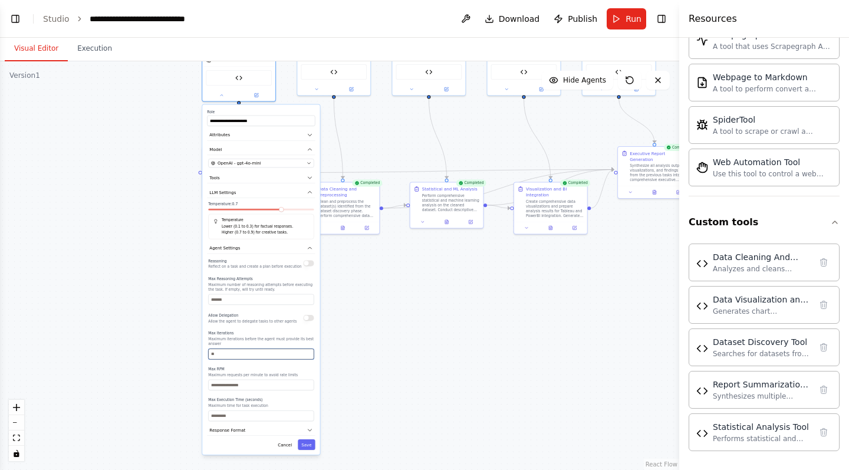
type input "*"
click at [309, 357] on input "*" at bounding box center [261, 354] width 106 height 11
click at [280, 367] on label "Max RPM" at bounding box center [261, 369] width 106 height 5
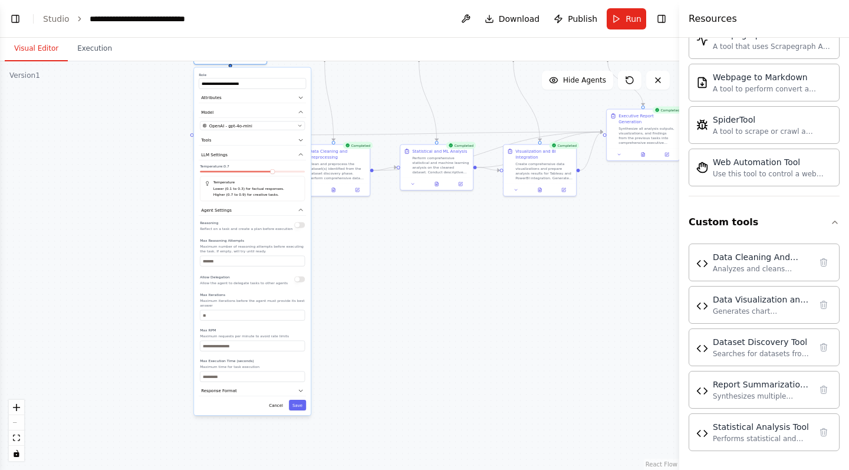
drag, startPoint x: 389, startPoint y: 339, endPoint x: 380, endPoint y: 300, distance: 39.9
click at [380, 300] on div ".deletable-edge-delete-btn { width: 20px; height: 20px; border: 0px solid #ffff…" at bounding box center [339, 265] width 679 height 409
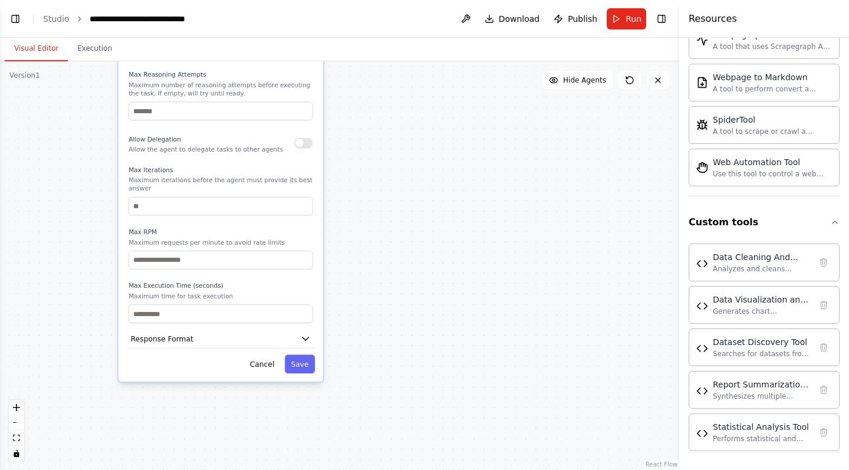
drag, startPoint x: 341, startPoint y: 376, endPoint x: 406, endPoint y: 255, distance: 137.2
click at [406, 255] on div ".deletable-edge-delete-btn { width: 20px; height: 20px; border: 0px solid #ffff…" at bounding box center [339, 265] width 679 height 409
click at [405, 274] on div ".deletable-edge-delete-btn { width: 20px; height: 20px; border: 0px solid #ffff…" at bounding box center [339, 265] width 679 height 409
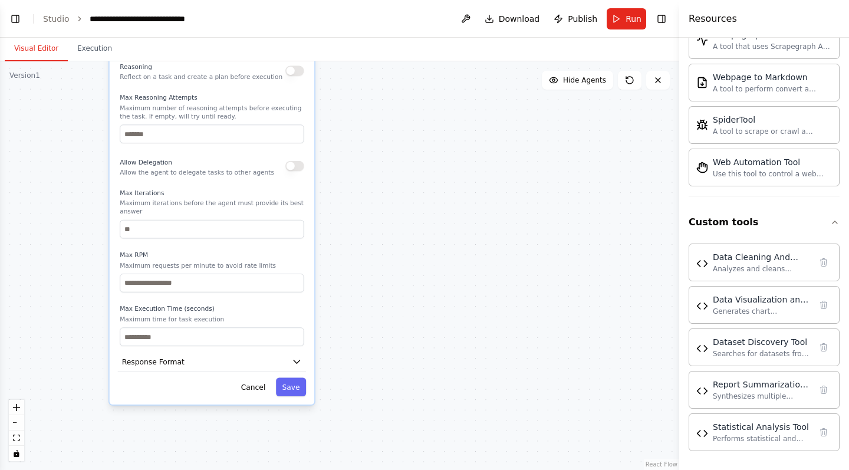
drag, startPoint x: 405, startPoint y: 274, endPoint x: 396, endPoint y: 297, distance: 24.1
click at [396, 297] on div ".deletable-edge-delete-btn { width: 20px; height: 20px; border: 0px solid #ffff…" at bounding box center [339, 265] width 679 height 409
click at [301, 360] on icon "button" at bounding box center [297, 361] width 11 height 11
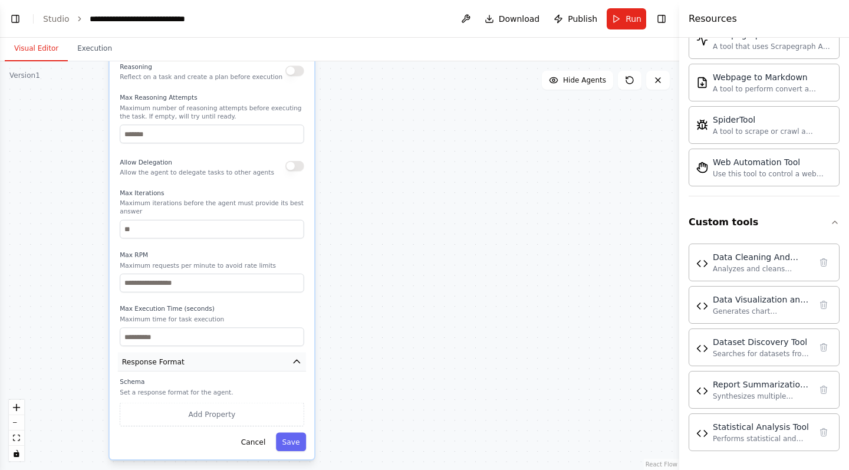
click at [297, 354] on button "Response Format" at bounding box center [212, 361] width 188 height 19
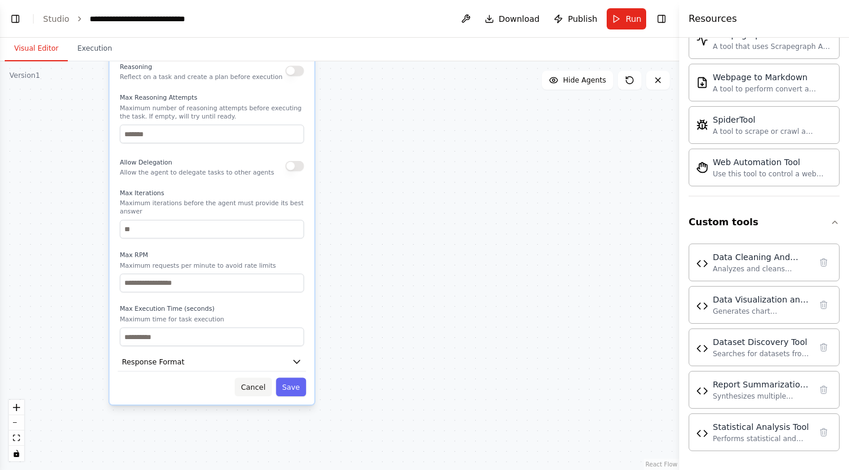
click at [253, 385] on button "Cancel" at bounding box center [253, 386] width 37 height 19
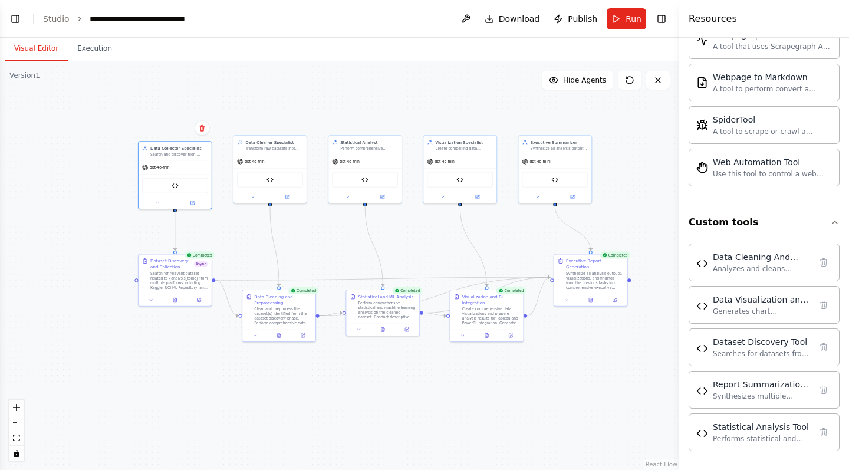
drag, startPoint x: 312, startPoint y: 235, endPoint x: 266, endPoint y: 423, distance: 193.7
click at [266, 423] on div ".deletable-edge-delete-btn { width: 20px; height: 20px; border: 0px solid #ffff…" at bounding box center [339, 265] width 679 height 409
drag, startPoint x: 546, startPoint y: 167, endPoint x: 584, endPoint y: 167, distance: 37.7
click at [584, 167] on div "gpt-4o-mini" at bounding box center [590, 160] width 73 height 13
click at [541, 184] on div ".deletable-edge-delete-btn { width: 20px; height: 20px; border: 0px solid #ffff…" at bounding box center [339, 265] width 679 height 409
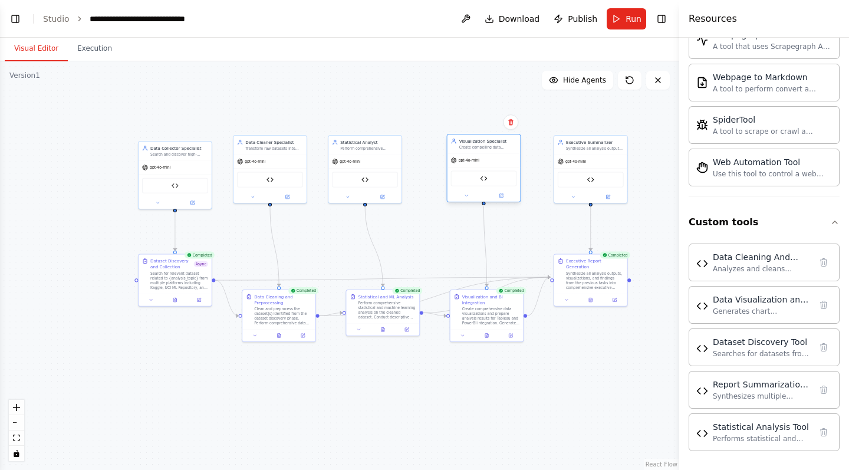
drag, startPoint x: 474, startPoint y: 175, endPoint x: 500, endPoint y: 172, distance: 26.8
click at [500, 172] on div "Data Visualization and Export Tool" at bounding box center [484, 178] width 66 height 15
drag, startPoint x: 383, startPoint y: 163, endPoint x: 402, endPoint y: 164, distance: 19.5
click at [402, 164] on div "gpt-4o-mini" at bounding box center [382, 160] width 73 height 13
drag, startPoint x: 299, startPoint y: 159, endPoint x: 307, endPoint y: 159, distance: 7.7
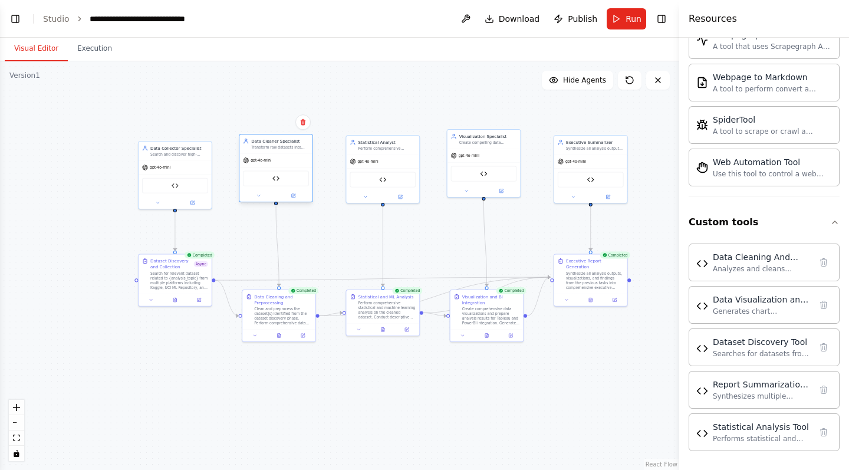
click at [307, 159] on div "gpt-4o-mini" at bounding box center [275, 160] width 73 height 13
click at [349, 245] on div ".deletable-edge-delete-btn { width: 20px; height: 20px; border: 0px solid #ffff…" at bounding box center [339, 265] width 679 height 409
drag, startPoint x: 504, startPoint y: 152, endPoint x: 504, endPoint y: 159, distance: 7.1
click at [504, 159] on div "gpt-4o-mini" at bounding box center [484, 160] width 73 height 13
click at [385, 162] on div "gpt-4o-mini" at bounding box center [382, 160] width 73 height 13
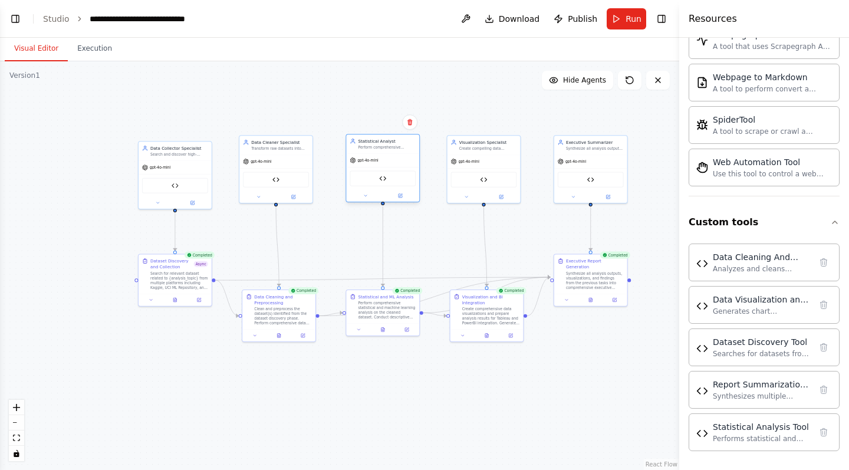
click at [401, 162] on div "gpt-4o-mini" at bounding box center [382, 160] width 73 height 13
click at [392, 160] on div "gpt-4o-mini" at bounding box center [382, 160] width 73 height 13
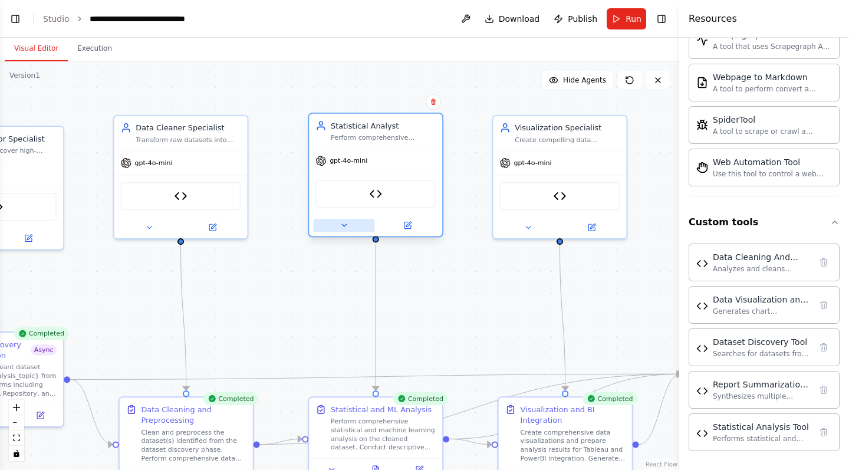
click at [349, 222] on button at bounding box center [344, 225] width 61 height 13
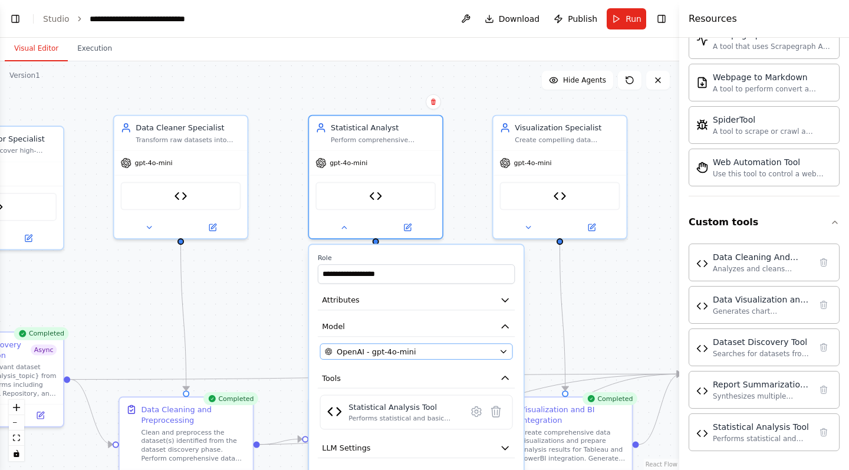
click at [408, 346] on span "OpenAI - gpt-4o-mini" at bounding box center [377, 351] width 80 height 11
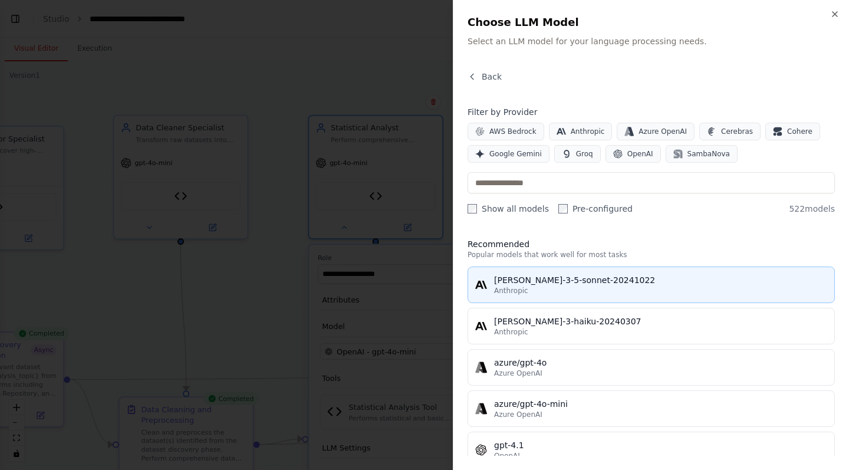
click at [542, 285] on div "[PERSON_NAME]-3-5-sonnet-20241022" at bounding box center [660, 280] width 333 height 12
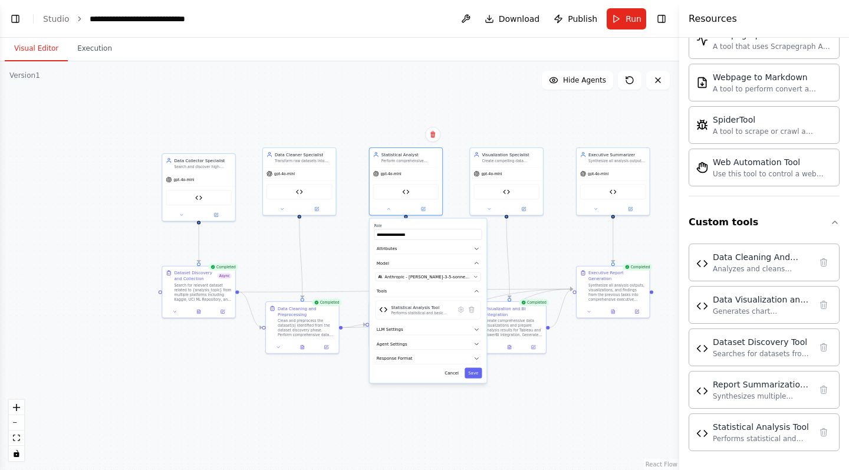
drag, startPoint x: 522, startPoint y: 366, endPoint x: 514, endPoint y: 264, distance: 102.4
click at [514, 264] on div ".deletable-edge-delete-btn { width: 20px; height: 20px; border: 0px solid #ffff…" at bounding box center [339, 265] width 679 height 409
click at [477, 376] on button "Save" at bounding box center [473, 372] width 17 height 11
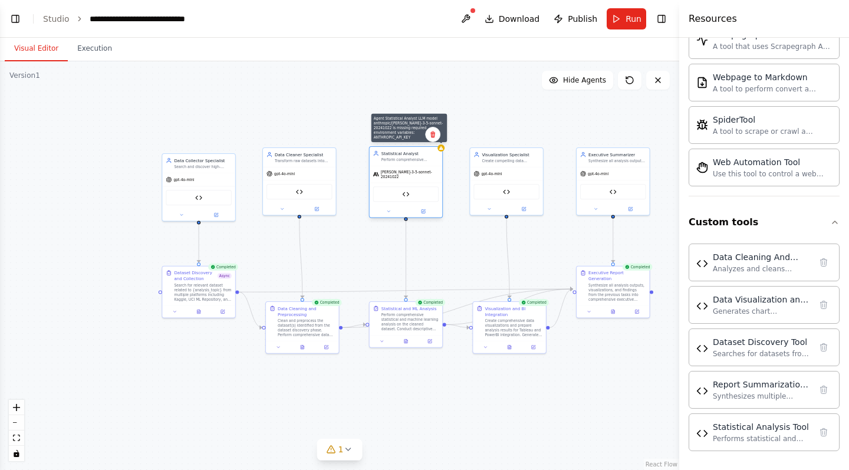
click at [443, 149] on icon at bounding box center [441, 148] width 4 height 4
click at [472, 15] on button at bounding box center [465, 18] width 19 height 21
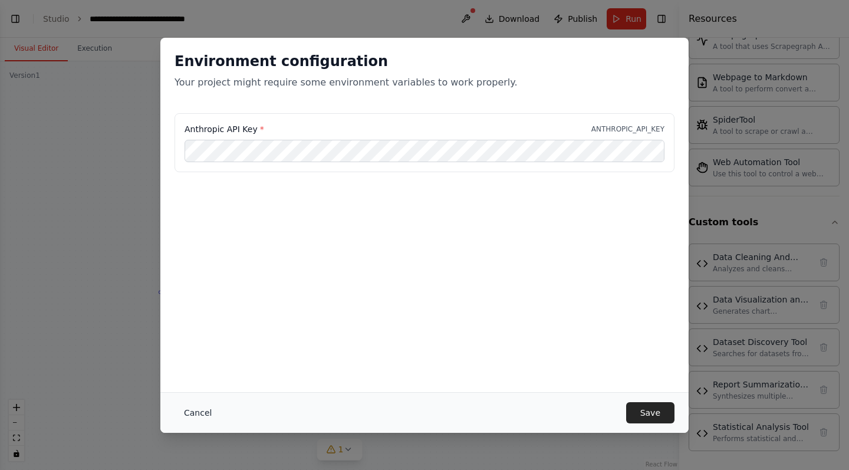
click at [202, 409] on button "Cancel" at bounding box center [198, 412] width 47 height 21
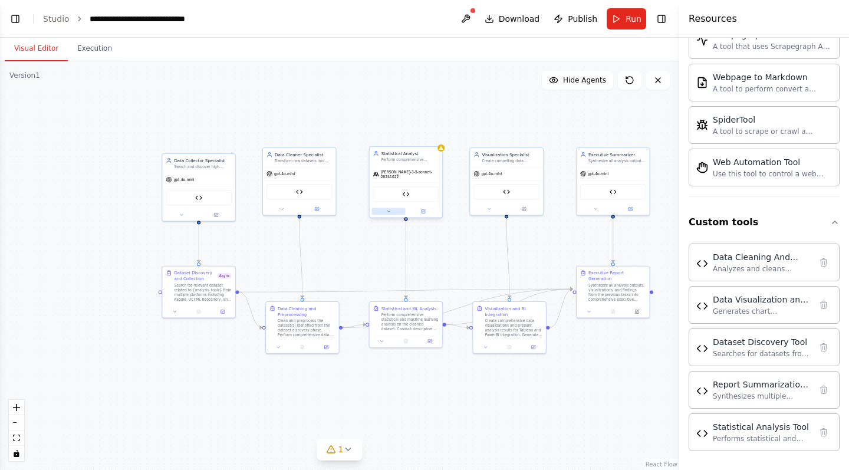
click at [393, 209] on button at bounding box center [389, 211] width 34 height 7
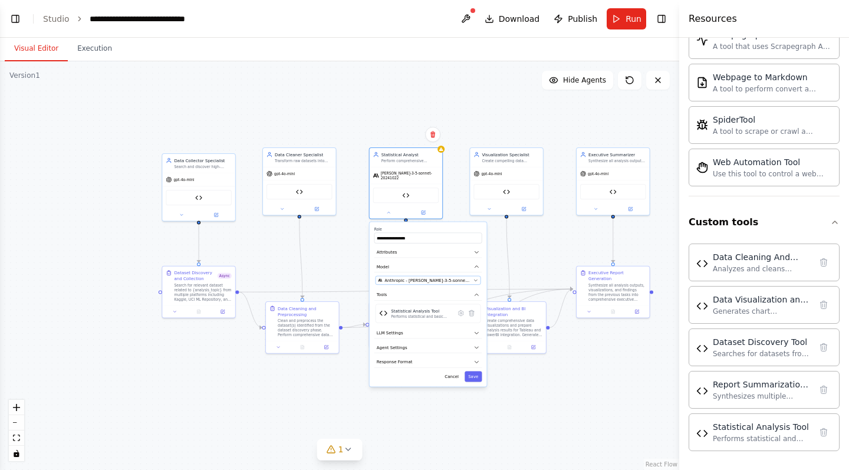
click at [408, 277] on span "Anthropic - [PERSON_NAME]-3-5-sonnet-20241022" at bounding box center [428, 280] width 87 height 6
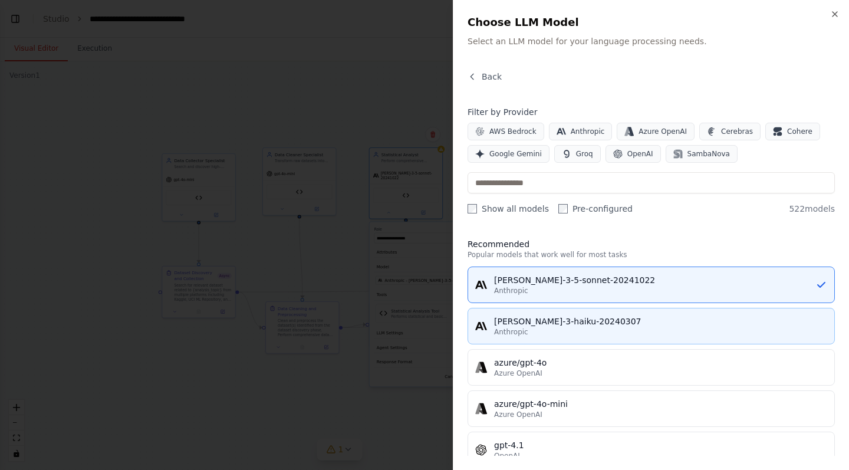
click at [519, 314] on button "[PERSON_NAME]-3-haiku-20240307 Anthropic" at bounding box center [651, 326] width 367 height 37
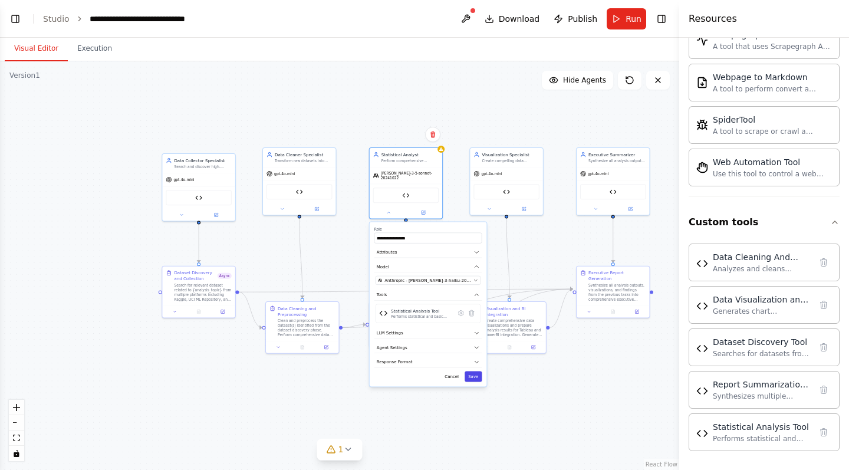
click at [477, 371] on button "Save" at bounding box center [473, 376] width 17 height 11
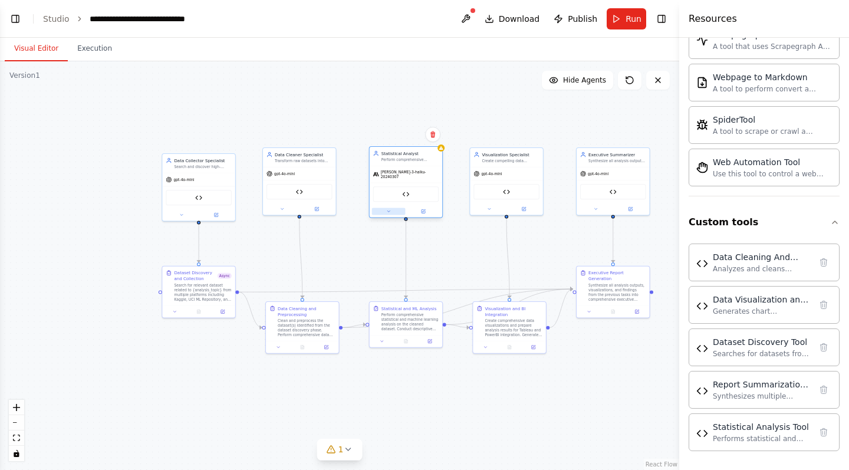
click at [397, 208] on button at bounding box center [389, 211] width 34 height 7
click at [459, 328] on button "LLM Settings" at bounding box center [428, 333] width 108 height 11
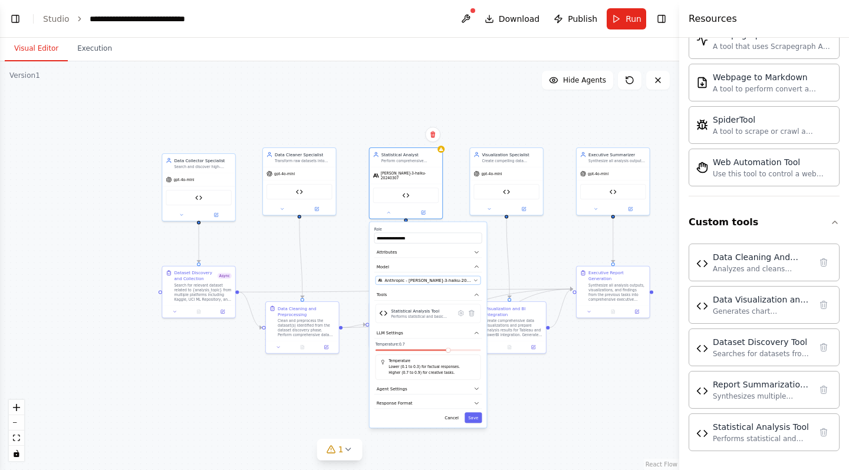
click at [448, 277] on span "Anthropic - [PERSON_NAME]-3-haiku-20240307" at bounding box center [428, 280] width 87 height 6
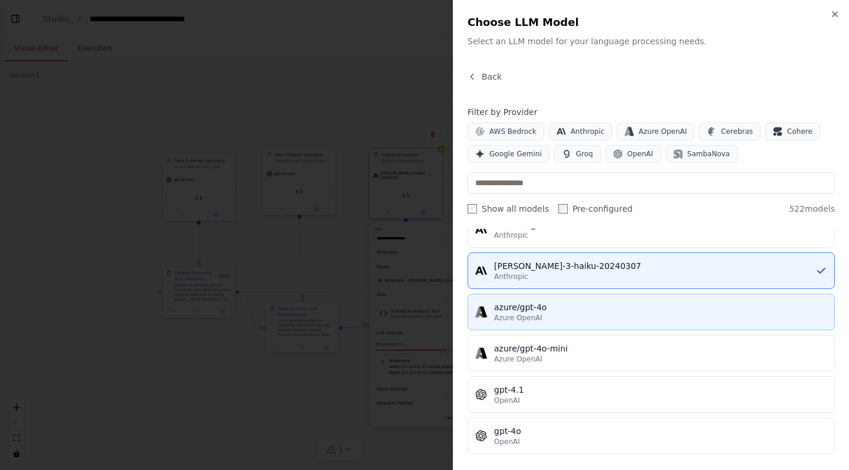
scroll to position [81, 0]
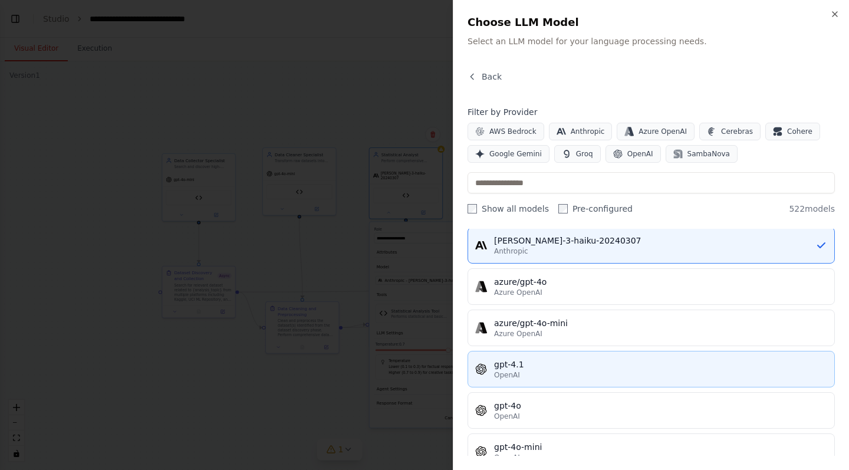
click at [513, 369] on div "gpt-4.1" at bounding box center [660, 365] width 333 height 12
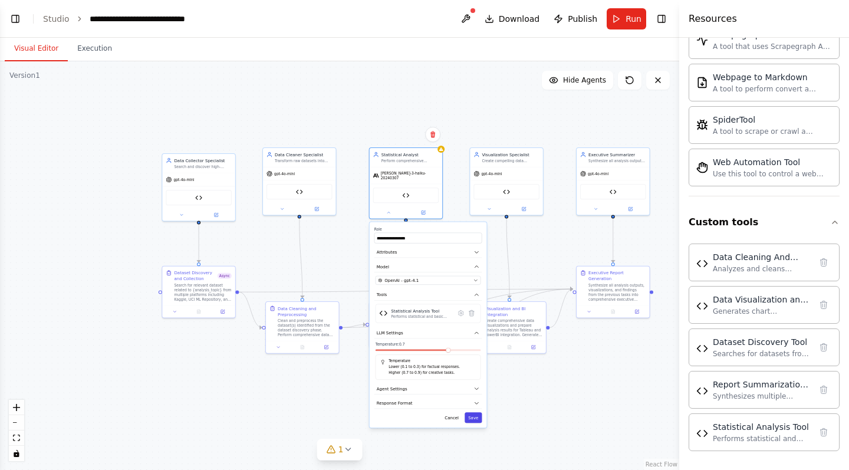
click at [479, 412] on button "Save" at bounding box center [473, 417] width 17 height 11
